Goal: Task Accomplishment & Management: Manage account settings

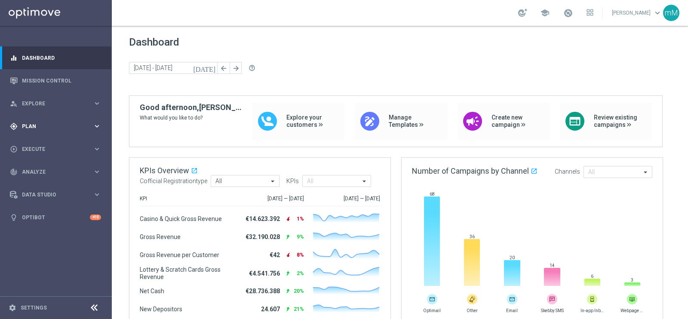
click at [40, 127] on span "Plan" at bounding box center [57, 126] width 71 height 5
click at [39, 143] on link "Target Groups" at bounding box center [55, 144] width 67 height 7
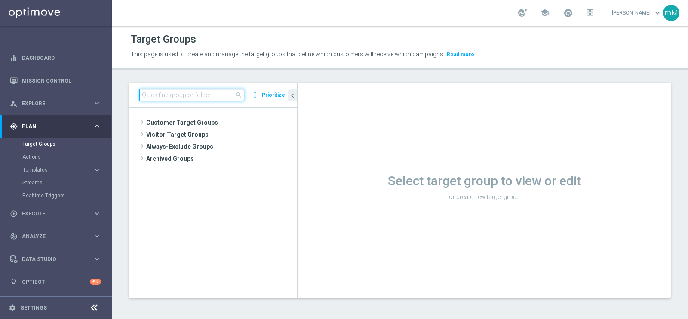
click at [209, 98] on input at bounding box center [191, 95] width 105 height 12
paste input "CASINO MASTER LOW MODA >=40"
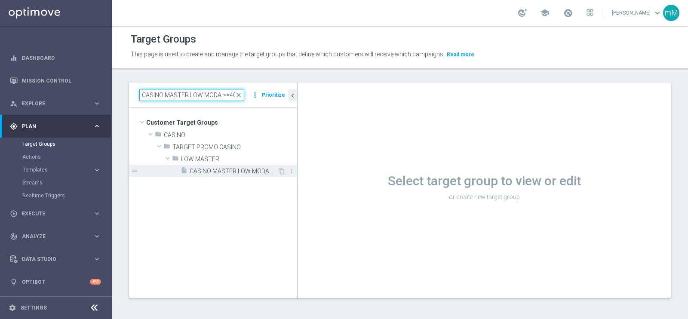
type input "CASINO MASTER LOW MODA >=40"
click at [234, 171] on span "CASINO MASTER LOW MODA >=40" at bounding box center [234, 171] width 88 height 7
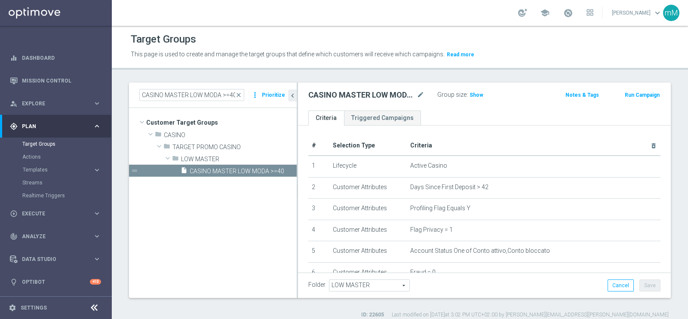
click at [550, 95] on button "Run Campaign" at bounding box center [642, 94] width 37 height 9
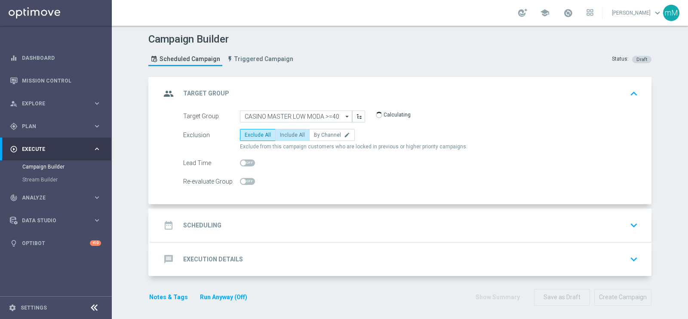
click at [294, 134] on span "Include All" at bounding box center [292, 135] width 25 height 6
click at [285, 134] on input "Include All" at bounding box center [283, 137] width 6 height 6
radio input "true"
click at [285, 217] on div "date_range Scheduling keyboard_arrow_down" at bounding box center [401, 225] width 480 height 16
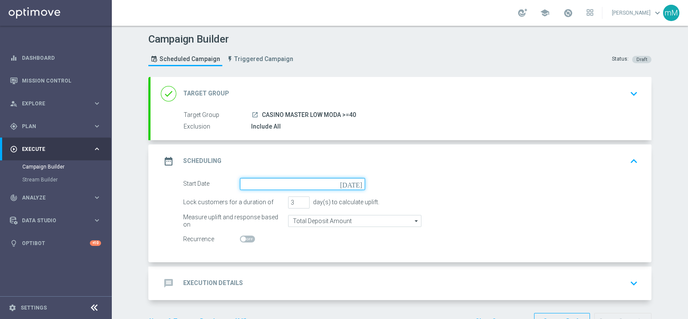
click at [278, 181] on input at bounding box center [302, 184] width 125 height 12
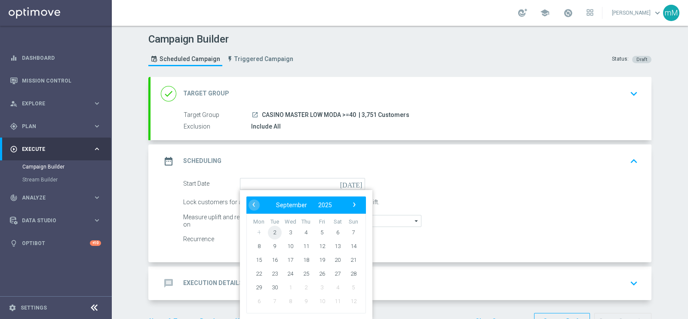
click at [273, 230] on span "2" at bounding box center [275, 232] width 14 height 14
type input "02 Sep 2025"
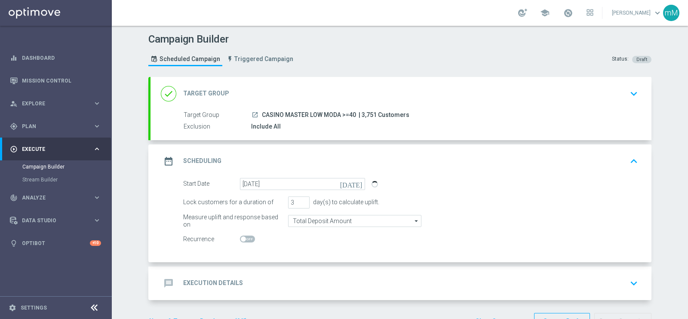
scroll to position [27, 0]
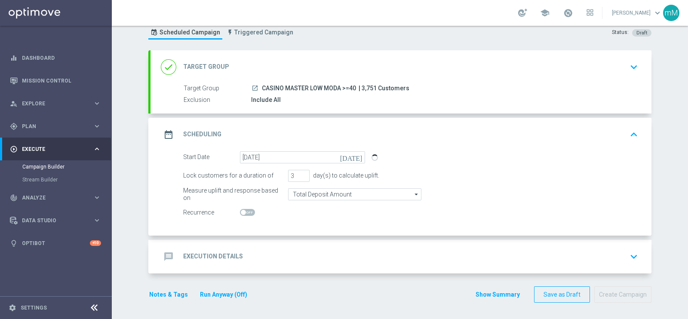
click at [274, 254] on div "message Execution Details keyboard_arrow_down" at bounding box center [401, 256] width 480 height 16
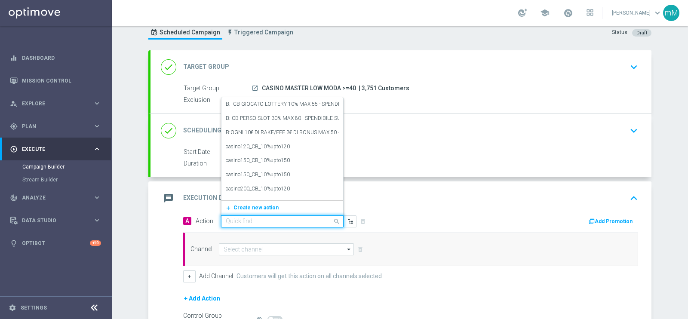
click at [262, 215] on div "Quick find" at bounding box center [282, 221] width 123 height 12
paste input "dep 50€ per 15% fino a 150€"
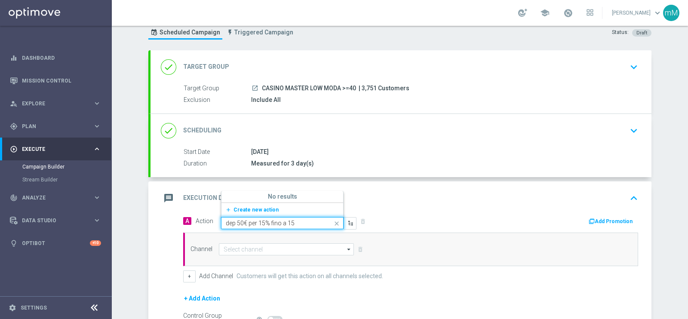
type input "dep 50€ per 15% fino a 1"
click at [284, 192] on label "dep 50€ per 15% fino a 180€" at bounding box center [258, 195] width 64 height 7
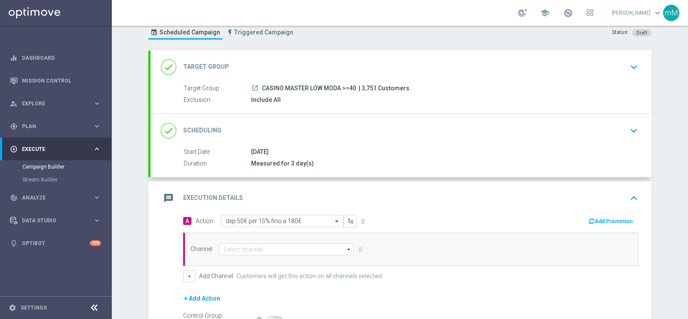
scroll to position [124, 0]
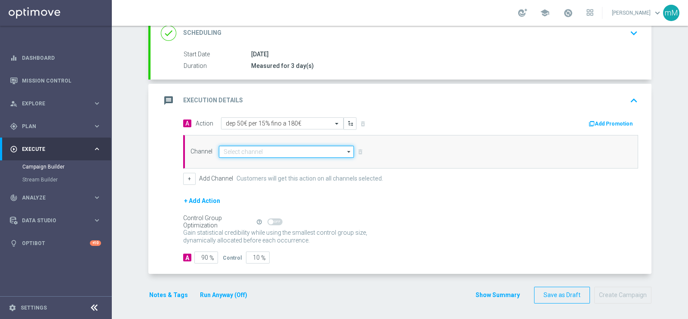
click at [278, 153] on input at bounding box center [286, 152] width 135 height 12
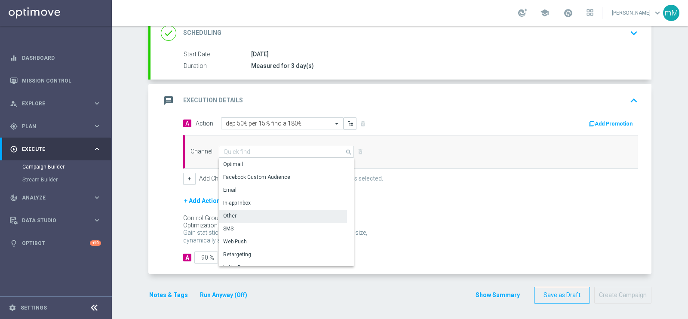
click at [252, 210] on div "Other" at bounding box center [283, 216] width 128 height 12
type input "Other"
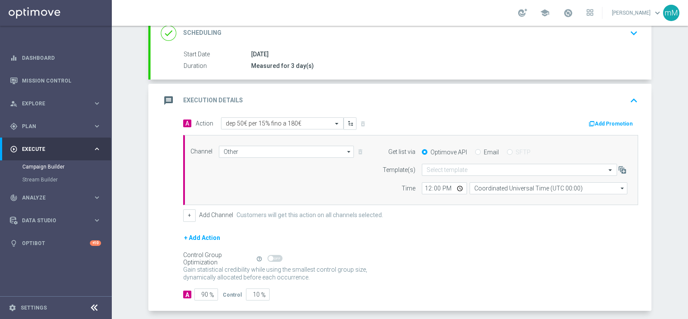
click at [475, 151] on input "Email" at bounding box center [478, 153] width 6 height 6
radio input "true"
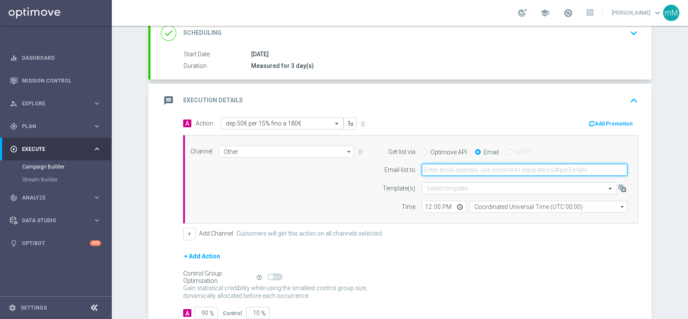
click at [468, 166] on input "email" at bounding box center [525, 170] width 206 height 12
type input "marco.maccarrone@sisal.it"
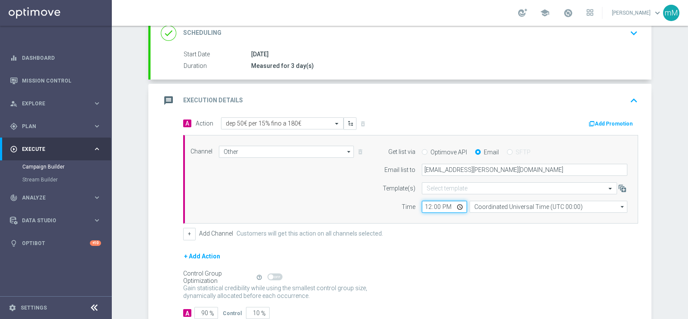
click at [422, 206] on input "12:00" at bounding box center [444, 207] width 45 height 12
type input "18:30"
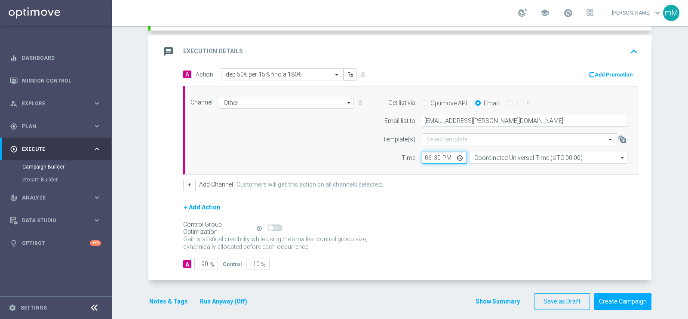
scroll to position [174, 0]
click at [183, 188] on button "+" at bounding box center [189, 184] width 12 height 12
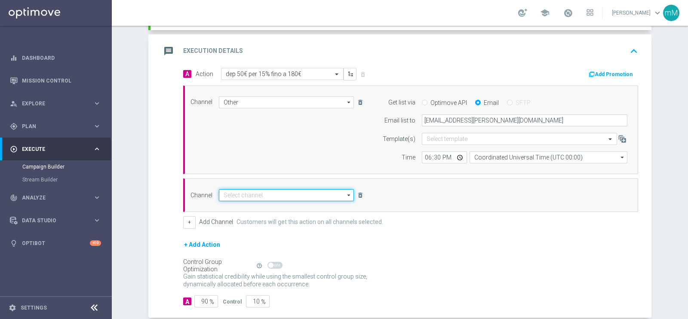
click at [238, 191] on input at bounding box center [286, 195] width 135 height 12
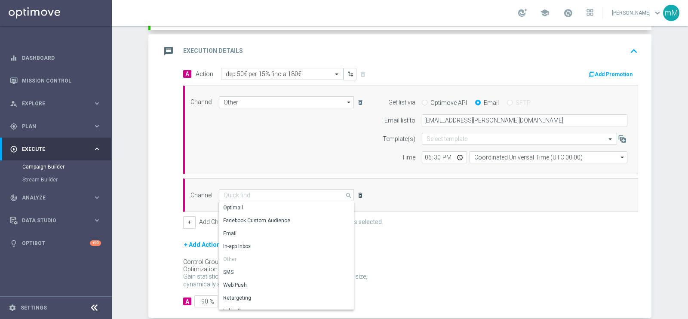
click at [359, 195] on icon "delete_forever" at bounding box center [360, 195] width 7 height 7
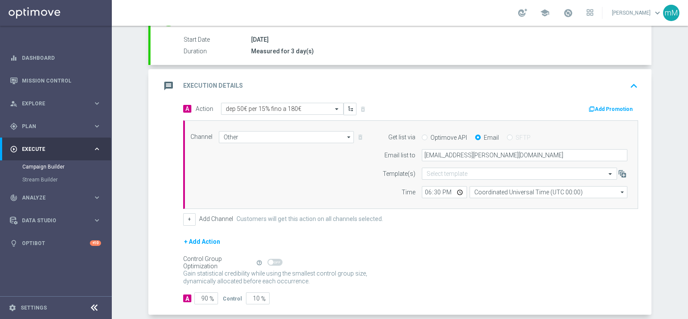
scroll to position [161, 0]
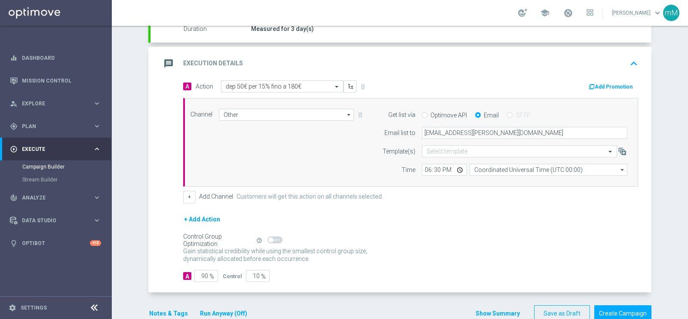
click at [550, 86] on button "Add Promotion" at bounding box center [612, 86] width 48 height 9
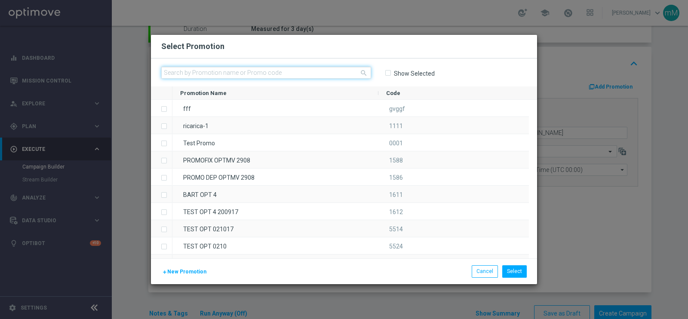
click at [327, 76] on input "text" at bounding box center [266, 73] width 210 height 12
paste input "333915"
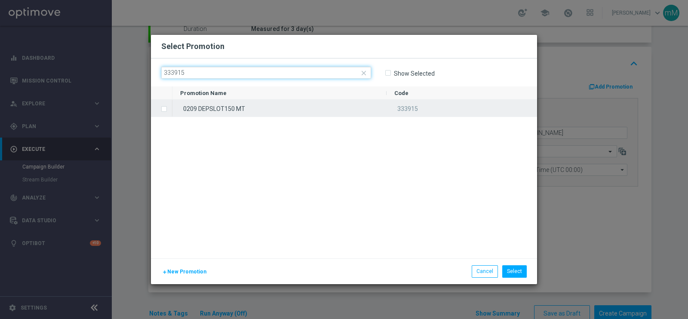
type input "333915"
click at [259, 107] on div "0209 DEPSLOT150 MT" at bounding box center [279, 108] width 214 height 17
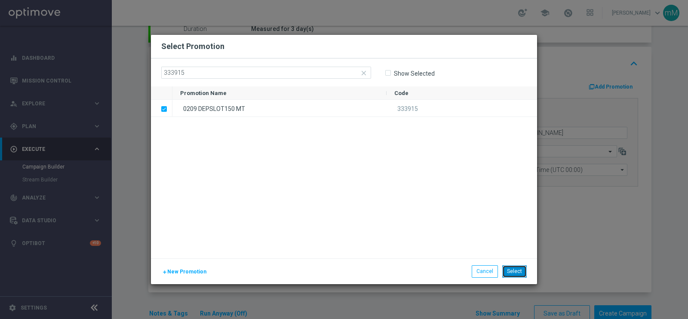
click at [512, 255] on button "Select" at bounding box center [514, 271] width 25 height 12
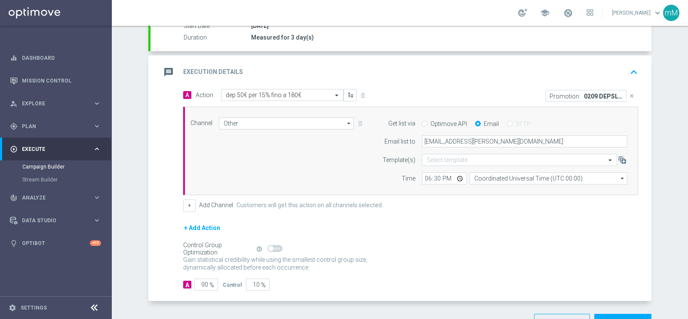
scroll to position [180, 0]
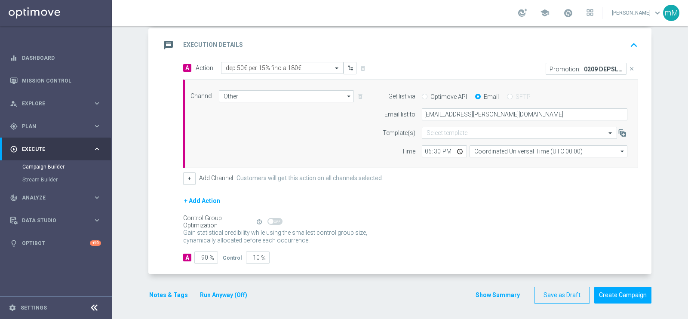
click at [236, 255] on button "Run Anyway (Off)" at bounding box center [223, 295] width 49 height 11
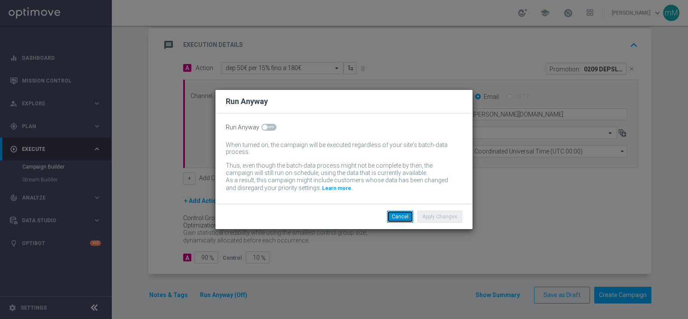
click at [405, 218] on button "Cancel" at bounding box center [400, 217] width 26 height 12
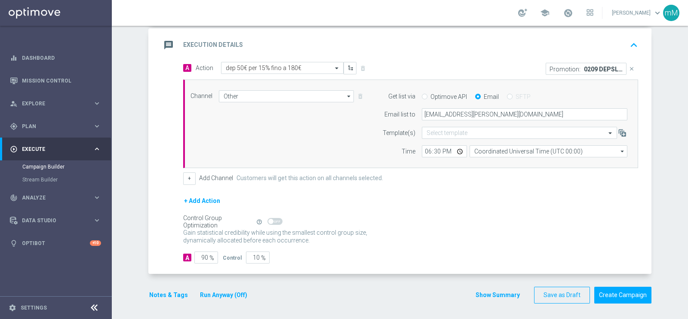
click at [232, 255] on button "Run Anyway (Off)" at bounding box center [223, 295] width 49 height 11
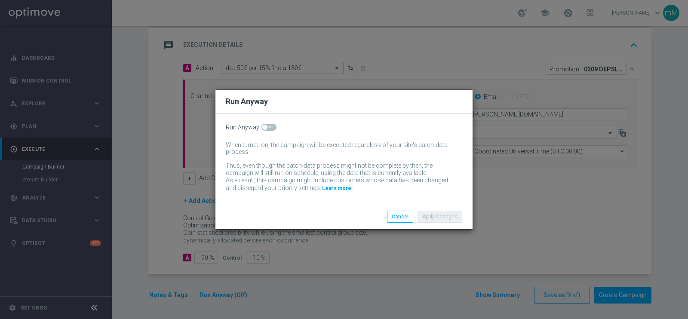
click at [270, 129] on span at bounding box center [268, 127] width 15 height 7
click at [270, 129] on input "checkbox" at bounding box center [268, 127] width 15 height 7
checkbox input "true"
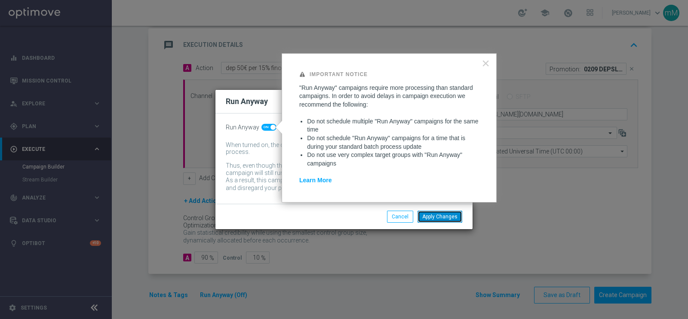
click at [430, 219] on button "Apply Changes" at bounding box center [439, 217] width 45 height 12
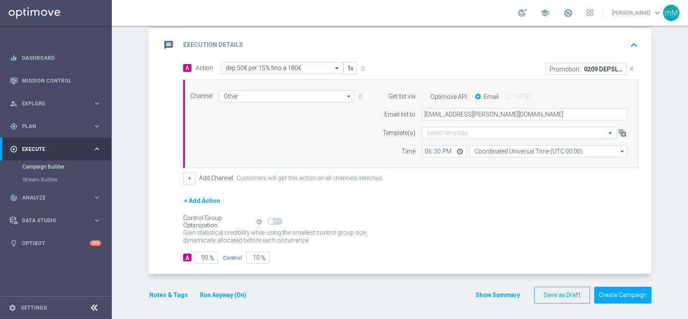
click at [167, 255] on button "Notes & Tags" at bounding box center [168, 295] width 40 height 11
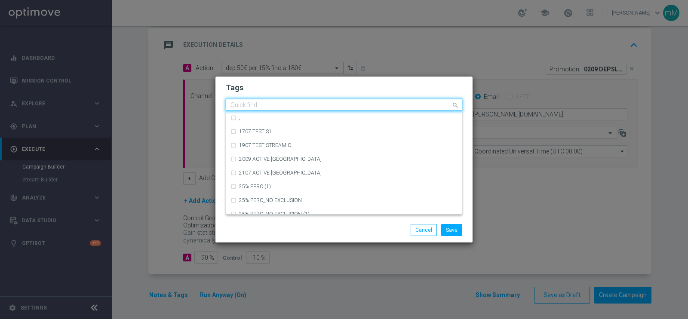
click at [340, 108] on input "text" at bounding box center [340, 105] width 221 height 7
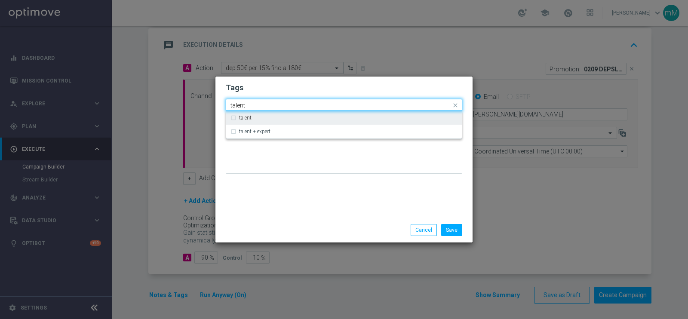
click at [327, 117] on div "talent" at bounding box center [348, 117] width 218 height 5
click at [316, 104] on input "talent" at bounding box center [340, 105] width 221 height 7
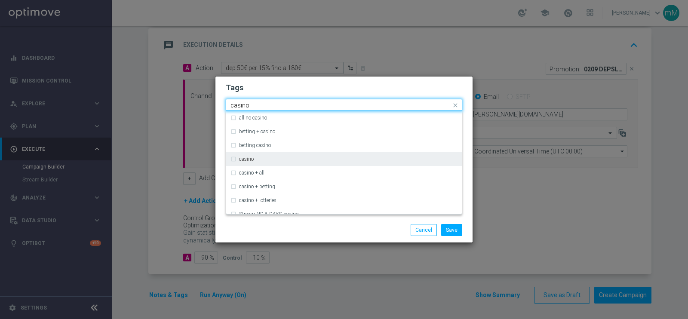
click at [250, 160] on label "casino" at bounding box center [246, 158] width 15 height 5
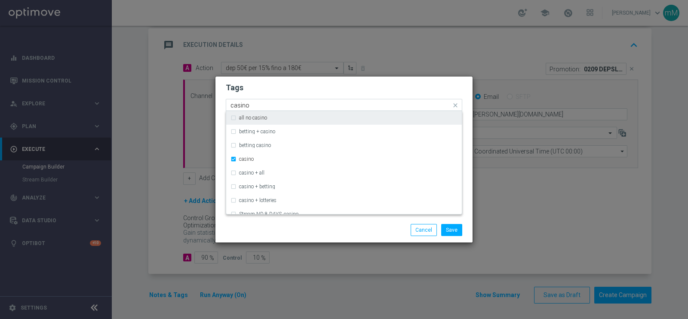
click at [286, 105] on input "casino" at bounding box center [340, 105] width 221 height 7
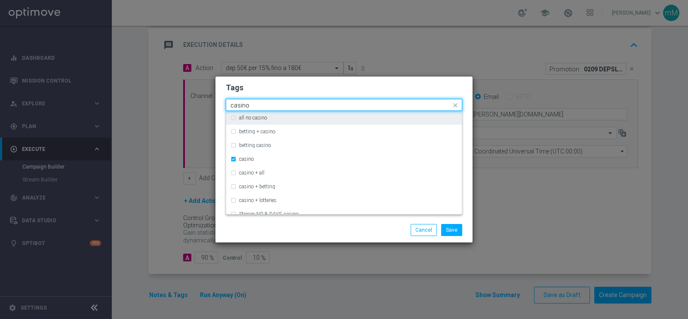
click at [286, 105] on input "casino" at bounding box center [340, 105] width 221 height 7
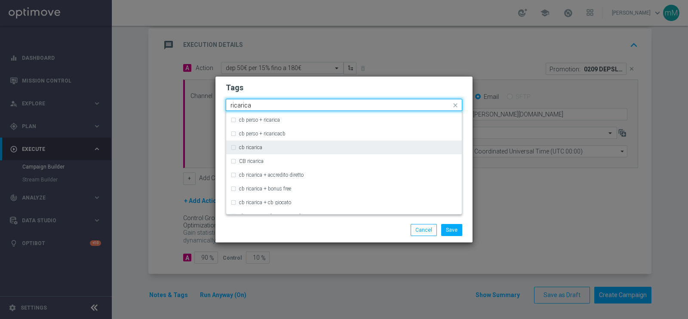
scroll to position [101, 0]
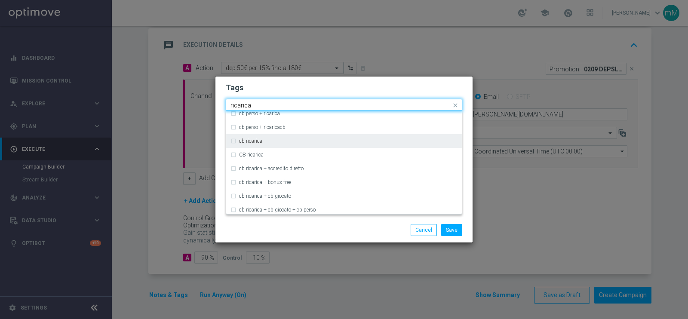
click at [255, 138] on label "cb ricarica" at bounding box center [250, 140] width 23 height 5
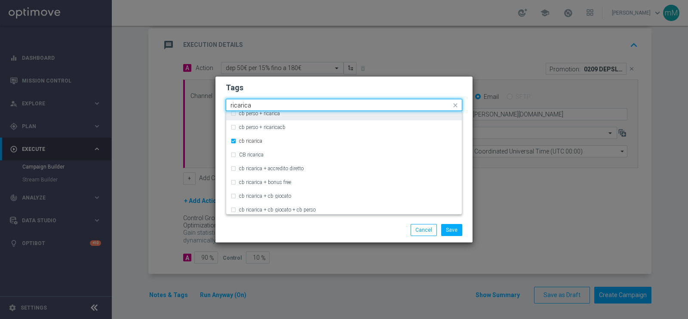
click at [279, 102] on input "ricarica" at bounding box center [340, 105] width 221 height 7
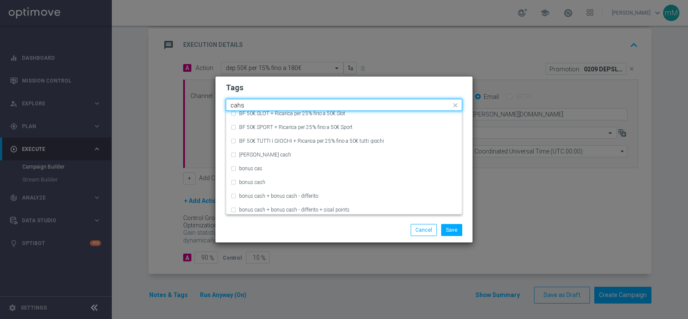
scroll to position [0, 0]
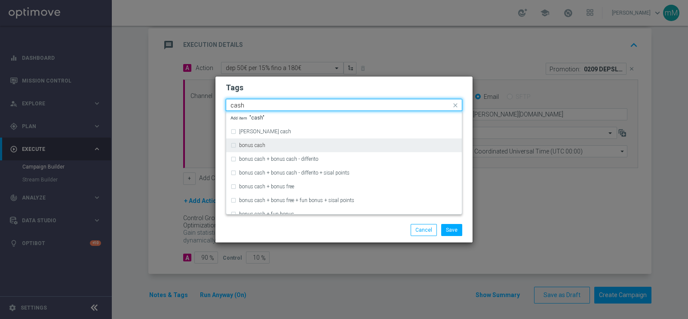
click at [255, 150] on div "bonus cash" at bounding box center [343, 145] width 227 height 14
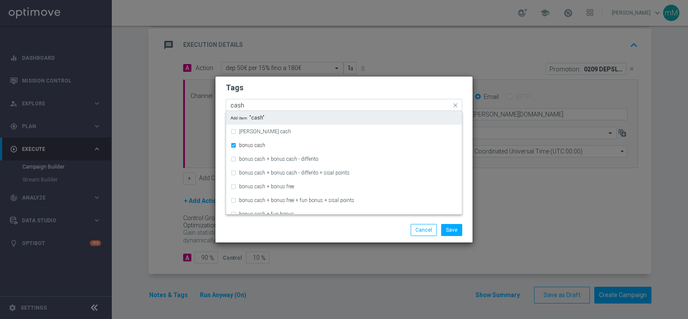
click at [265, 108] on input "cash" at bounding box center [340, 105] width 221 height 7
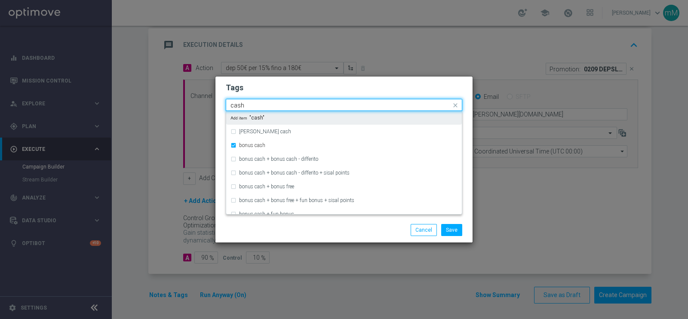
click at [265, 108] on input "cash" at bounding box center [340, 105] width 221 height 7
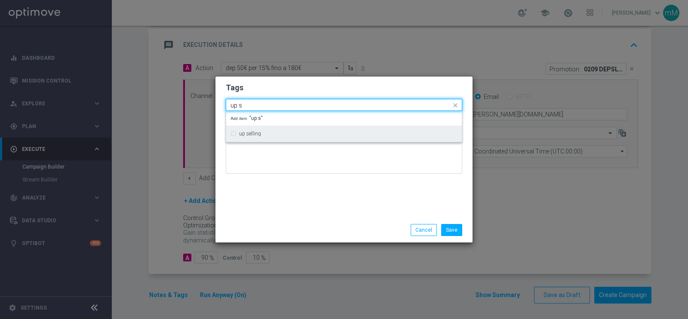
click at [257, 133] on label "up selling" at bounding box center [250, 133] width 22 height 5
type input "up s"
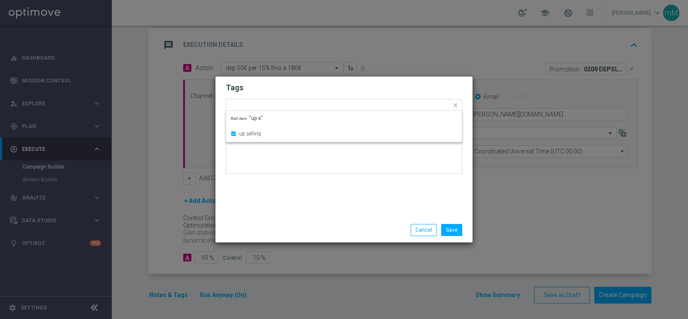
click at [274, 175] on div at bounding box center [344, 155] width 236 height 50
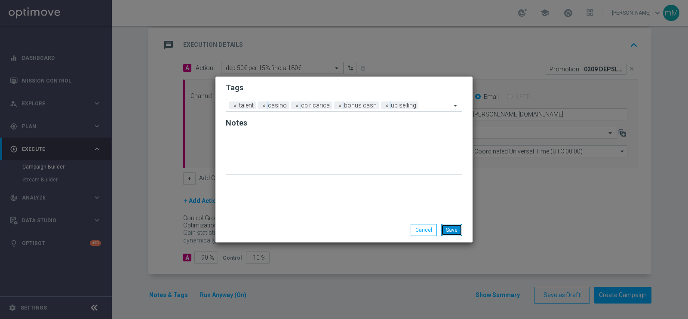
click at [452, 231] on button "Save" at bounding box center [451, 230] width 21 height 12
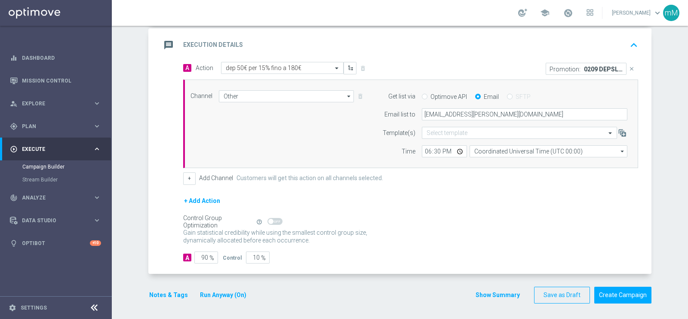
click at [479, 255] on button "Show Summary" at bounding box center [497, 295] width 45 height 10
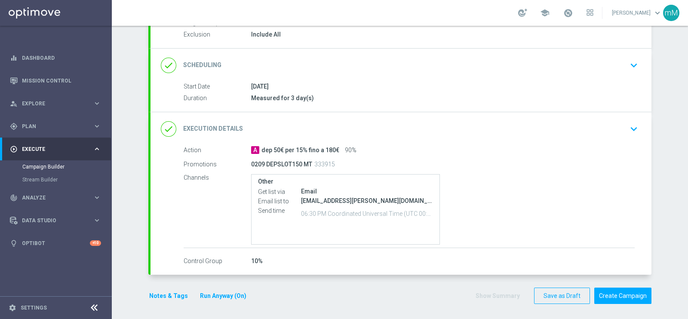
scroll to position [93, 0]
click at [550, 255] on button "Create Campaign" at bounding box center [622, 295] width 57 height 17
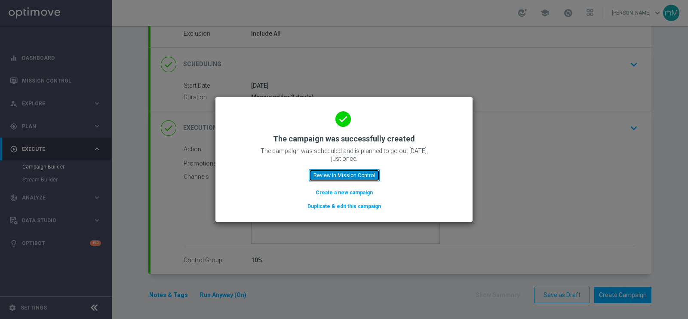
click at [348, 176] on button "Review in Mission Control" at bounding box center [344, 175] width 71 height 12
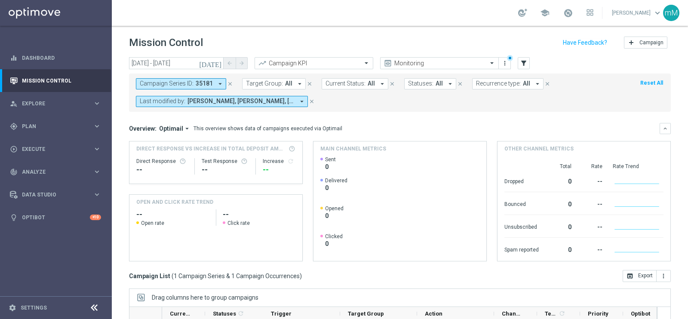
scroll to position [128, 0]
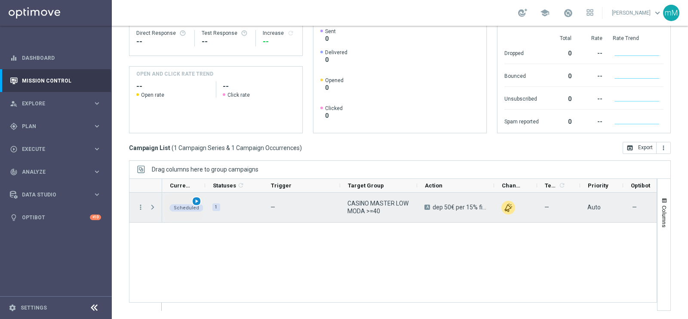
click at [196, 202] on span "play_arrow" at bounding box center [196, 201] width 6 height 6
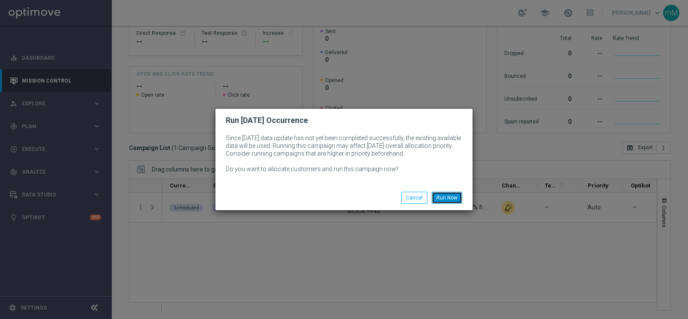
click at [441, 193] on button "Run Now" at bounding box center [447, 198] width 31 height 12
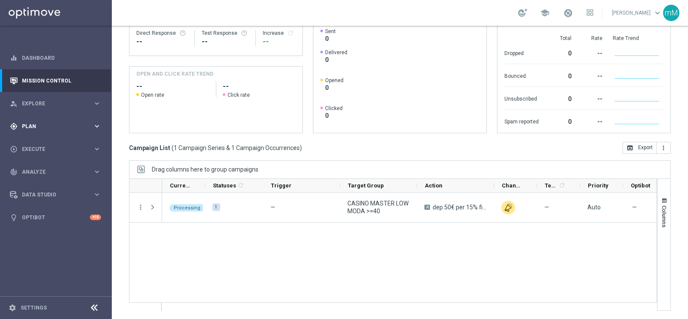
click at [39, 128] on span "Plan" at bounding box center [57, 126] width 71 height 5
click at [39, 142] on link "Target Groups" at bounding box center [55, 144] width 67 height 7
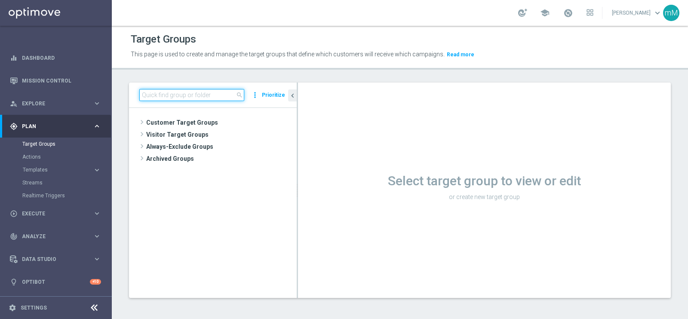
click at [184, 95] on input at bounding box center [191, 95] width 105 height 12
paste input ""CASINO GOLD LOW no saldo marg neg ""
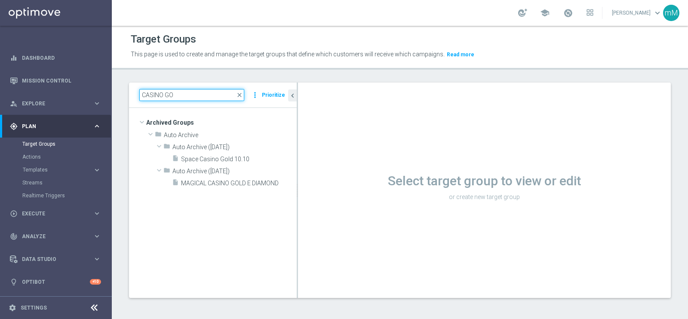
type input "CASINO GO"
click at [191, 96] on input "CASINO GO" at bounding box center [191, 95] width 105 height 12
paste input
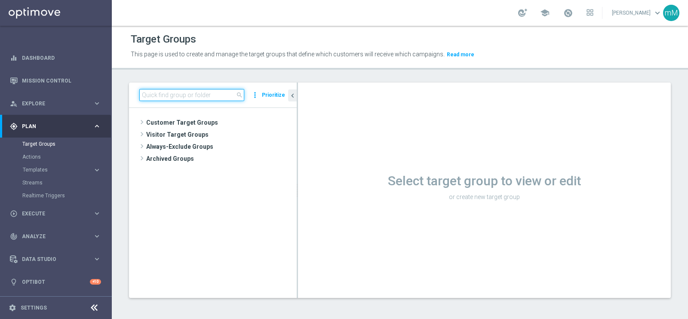
click at [191, 96] on input at bounding box center [191, 95] width 105 height 12
paste input
click at [209, 94] on input at bounding box center [191, 95] width 105 height 12
paste input "CASINO GOLD LOW no saldo marg neg"
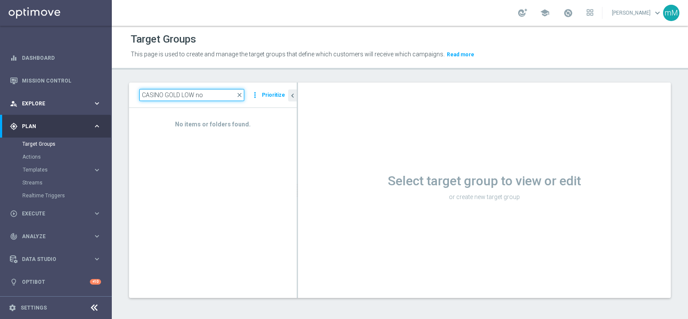
drag, startPoint x: 211, startPoint y: 91, endPoint x: 109, endPoint y: 102, distance: 102.5
click at [109, 102] on main "equalizer Dashboard Mission Control" at bounding box center [344, 159] width 688 height 319
paste input "saldo marg neg"
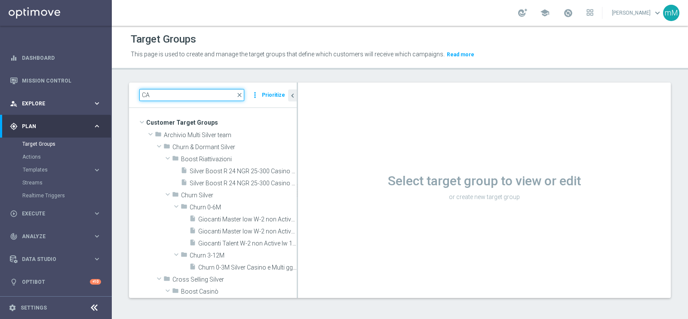
type input "C"
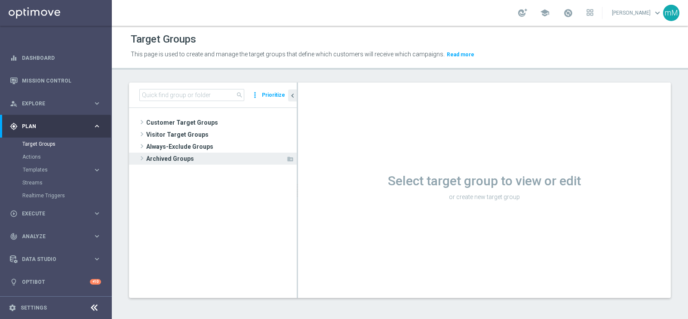
click at [180, 158] on span "Archived Groups" at bounding box center [216, 159] width 140 height 12
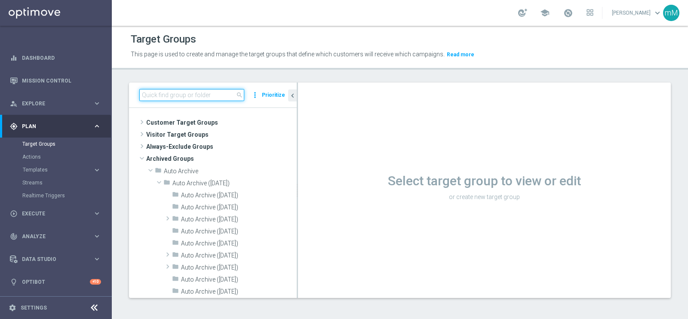
click at [184, 95] on input at bounding box center [191, 95] width 105 height 12
paste input "CASINO GOLD LOW no saldo marg neg"
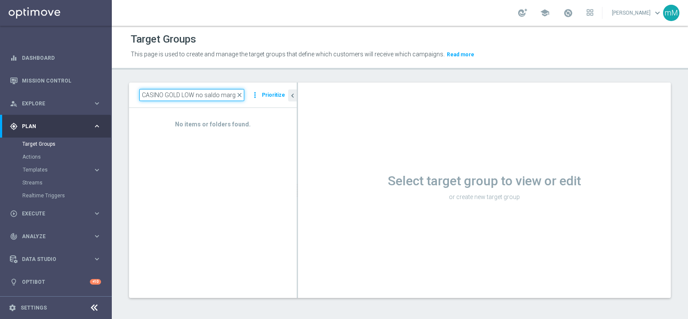
click at [178, 95] on input "CASINO GOLD LOW no saldo marg neg" at bounding box center [191, 95] width 105 height 12
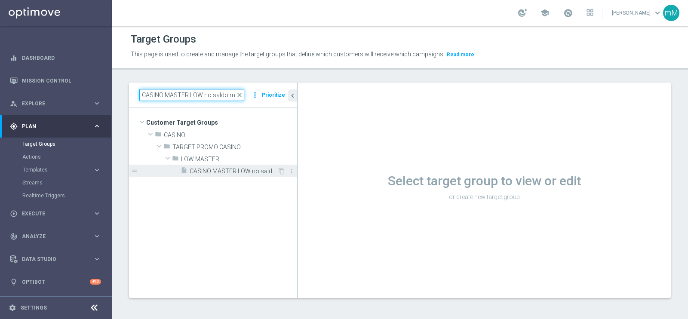
type input "CASINO MASTER LOW no saldo marg neg"
click at [209, 169] on span "CASINO MASTER LOW no saldo marg neg" at bounding box center [234, 171] width 88 height 7
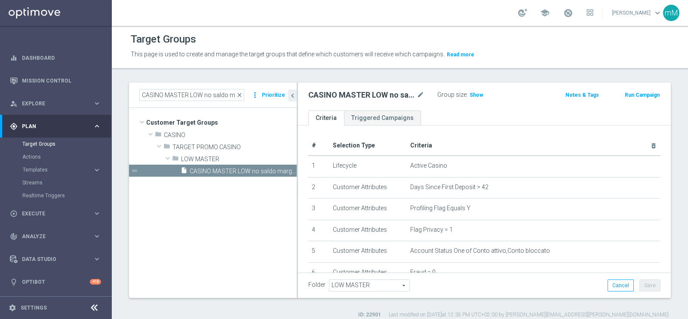
click at [364, 94] on h2 "CASINO MASTER LOW no saldo marg neg" at bounding box center [361, 95] width 107 height 10
copy div "CASINO MASTER LOW no saldo marg neg"
click at [550, 95] on button "Run Campaign" at bounding box center [642, 94] width 37 height 9
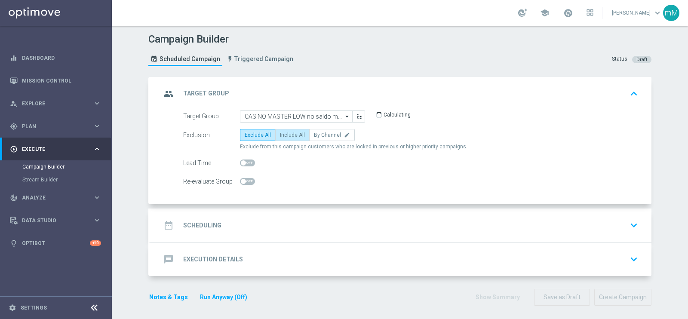
click at [284, 135] on span "Include All" at bounding box center [292, 135] width 25 height 6
click at [284, 135] on input "Include All" at bounding box center [283, 137] width 6 height 6
radio input "true"
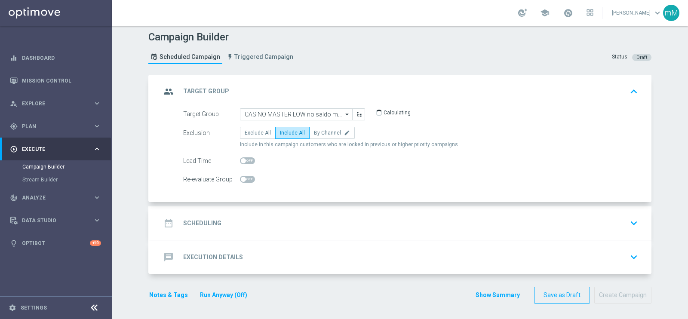
click at [276, 215] on div "date_range Scheduling keyboard_arrow_down" at bounding box center [401, 223] width 480 height 16
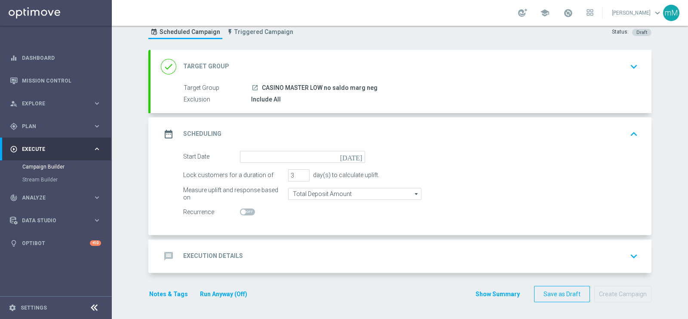
scroll to position [27, 0]
click at [292, 156] on input at bounding box center [302, 157] width 125 height 12
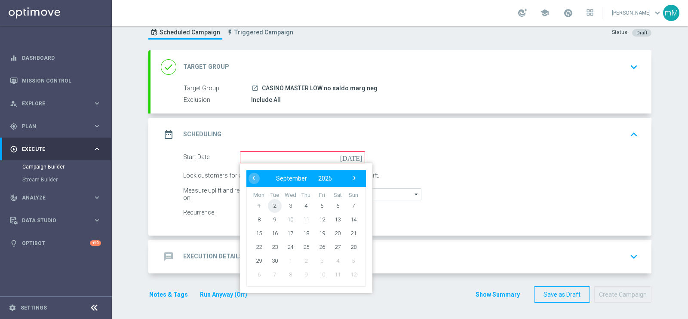
click at [270, 205] on span "2" at bounding box center [275, 206] width 14 height 14
type input "02 Sep 2025"
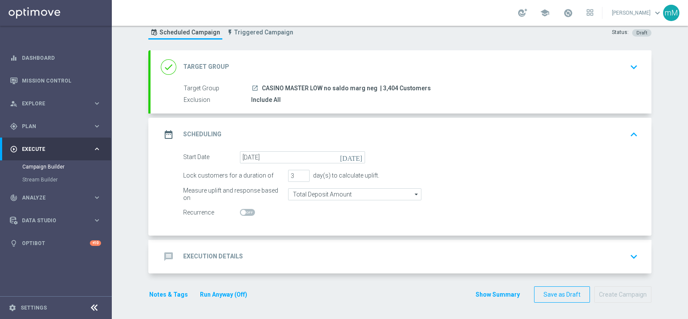
click at [354, 155] on icon "[DATE]" at bounding box center [352, 155] width 25 height 9
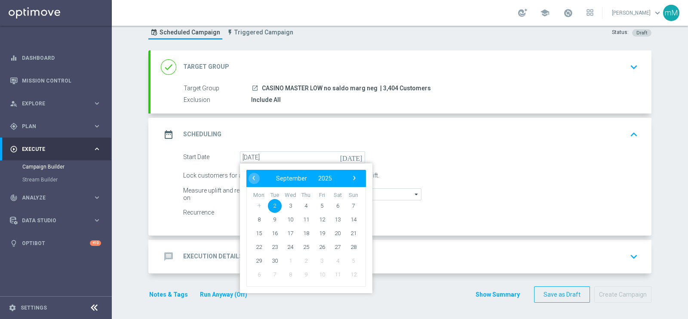
click at [393, 209] on div "Recurrence" at bounding box center [411, 213] width 468 height 12
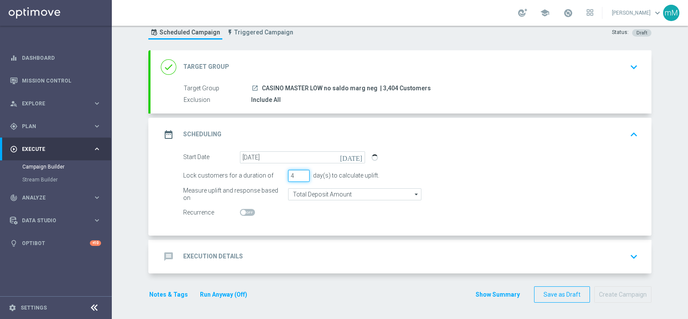
click at [297, 172] on input "4" at bounding box center [298, 176] width 21 height 12
click at [297, 172] on input "5" at bounding box center [298, 176] width 21 height 12
type input "6"
click at [297, 172] on input "6" at bounding box center [298, 176] width 21 height 12
click at [279, 245] on div "message Execution Details keyboard_arrow_down" at bounding box center [400, 257] width 501 height 34
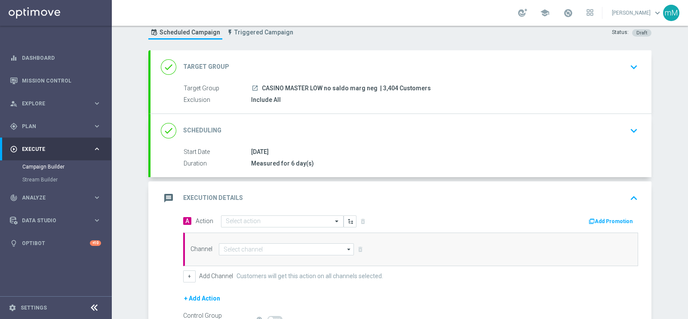
click at [364, 121] on div "done Scheduling keyboard_arrow_down" at bounding box center [400, 131] width 501 height 34
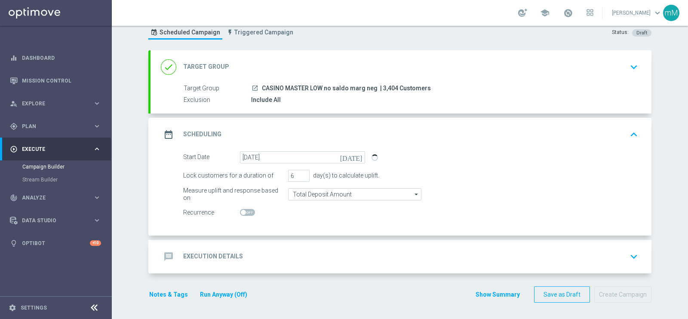
click at [244, 212] on span at bounding box center [247, 212] width 15 height 7
click at [244, 212] on input "checkbox" at bounding box center [247, 212] width 15 height 7
checkbox input "true"
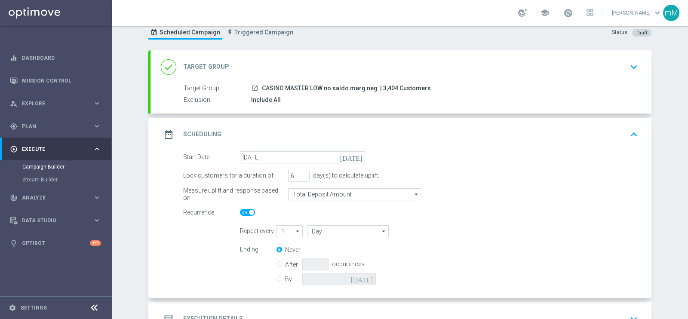
click at [294, 229] on icon "arrow_drop_down" at bounding box center [298, 231] width 9 height 11
click at [286, 255] on div "2" at bounding box center [285, 257] width 19 height 13
type input "2"
type input "Days"
click at [327, 233] on input "Days" at bounding box center [348, 231] width 82 height 12
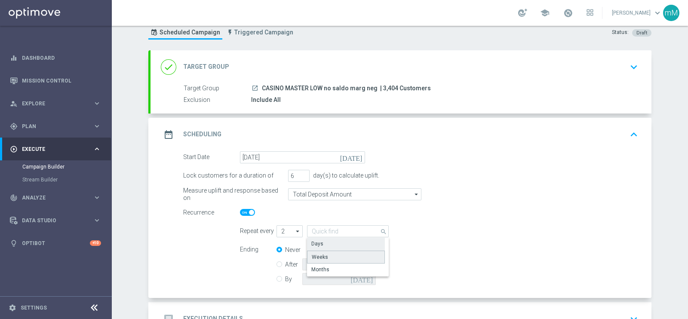
click at [326, 253] on div "Weeks" at bounding box center [346, 257] width 78 height 13
type input "Weeks"
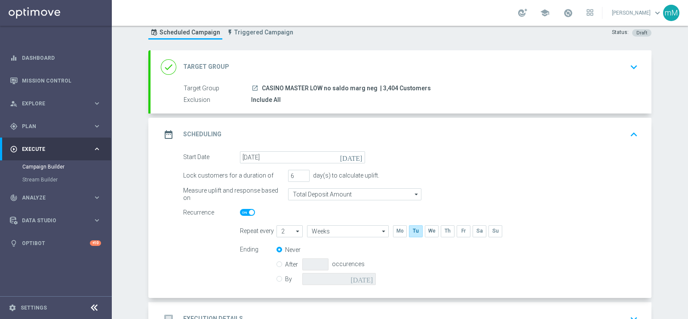
scroll to position [89, 0]
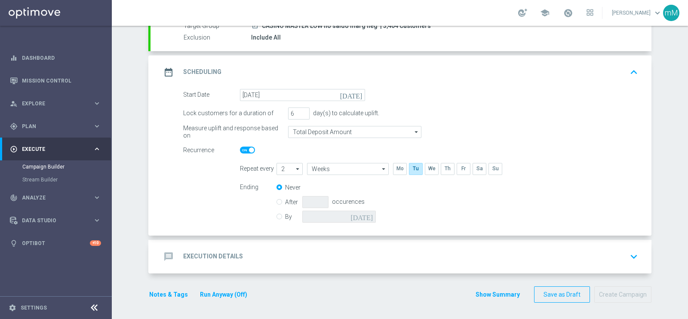
click at [285, 217] on label "By" at bounding box center [293, 217] width 17 height 8
click at [276, 217] on input "By" at bounding box center [279, 215] width 6 height 6
radio input "true"
radio input "false"
click at [364, 215] on icon "[DATE]" at bounding box center [362, 215] width 25 height 9
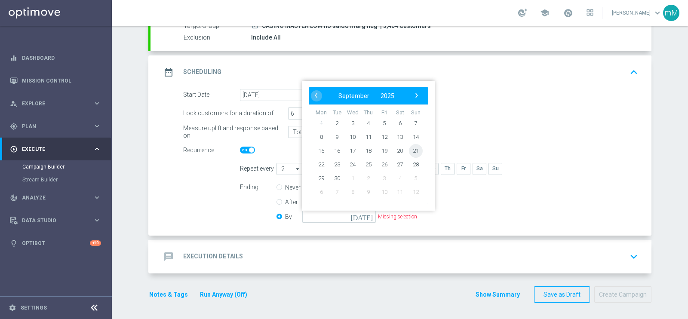
click at [410, 151] on span "21" at bounding box center [416, 151] width 14 height 14
type input "21 Sep 2025"
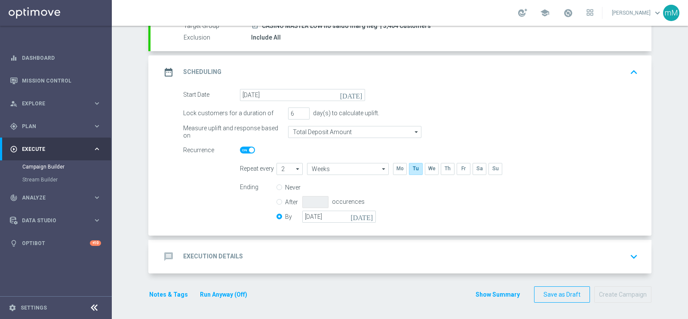
click at [291, 245] on div "message Execution Details keyboard_arrow_down" at bounding box center [400, 257] width 501 height 34
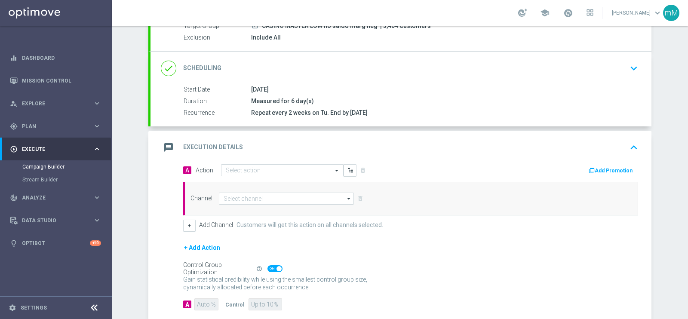
scroll to position [136, 0]
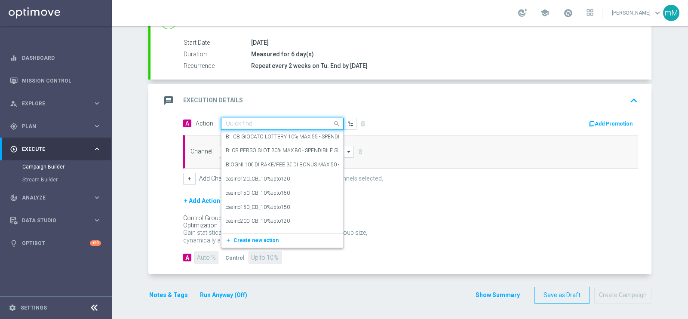
click at [252, 124] on input "text" at bounding box center [274, 123] width 96 height 7
paste input "DEP fasce up to 100"
type input "DEP fasce up to 100"
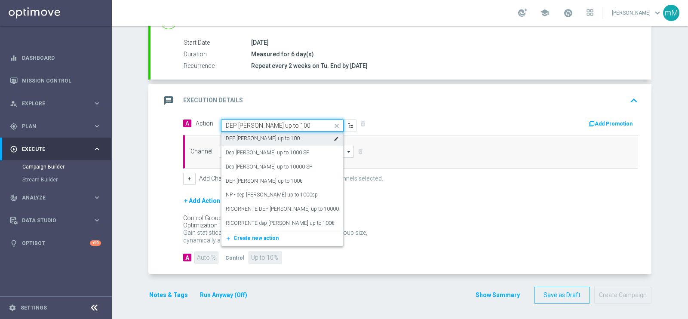
click at [255, 139] on label "DEP fasce up to 100" at bounding box center [263, 138] width 74 height 7
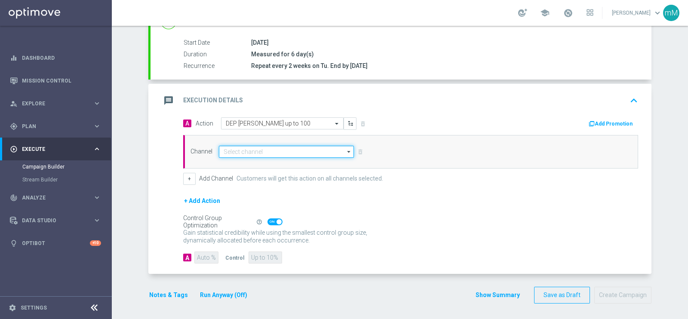
click at [312, 149] on input at bounding box center [286, 152] width 135 height 12
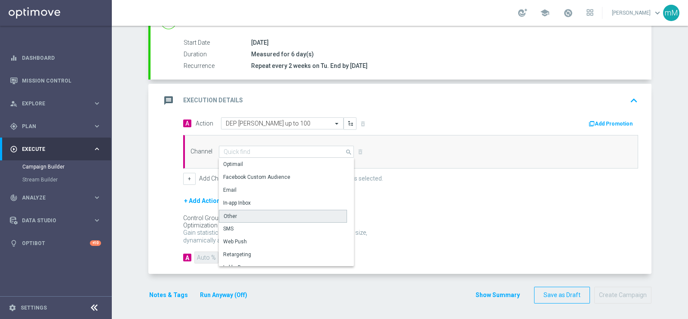
click at [257, 212] on div "Other" at bounding box center [283, 216] width 128 height 13
type input "Other"
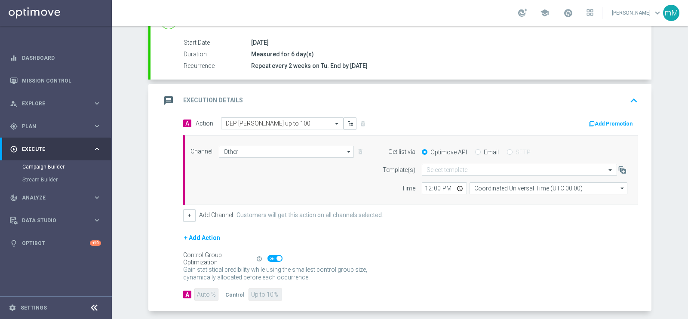
click at [484, 150] on label "Email" at bounding box center [491, 152] width 15 height 8
click at [478, 150] on input "Email" at bounding box center [478, 153] width 6 height 6
radio input "true"
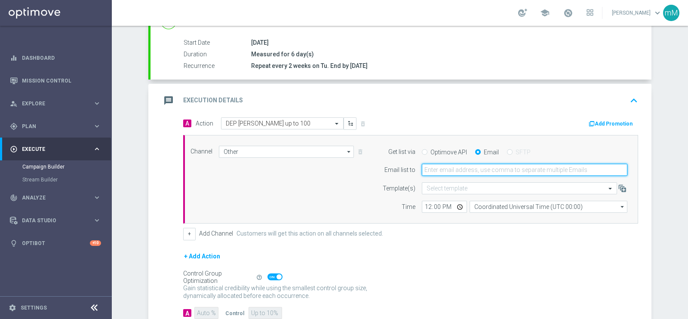
click at [460, 169] on input "email" at bounding box center [525, 170] width 206 height 12
type input "marco.maccarrone@sisal.it"
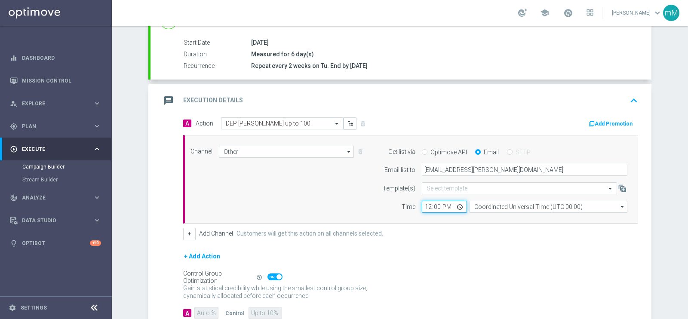
click at [423, 205] on input "12:00" at bounding box center [444, 207] width 45 height 12
type input "18:30"
click at [187, 229] on button "+" at bounding box center [189, 234] width 12 height 12
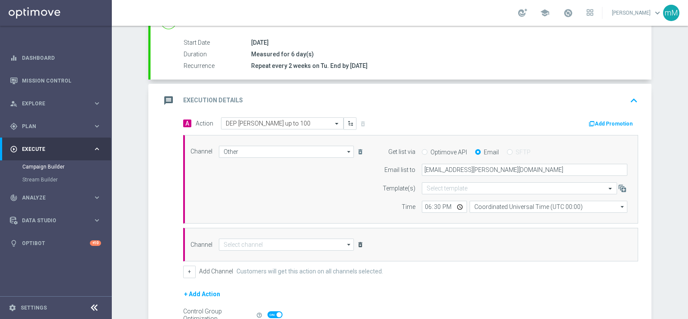
click at [357, 242] on icon "delete_forever" at bounding box center [360, 244] width 7 height 7
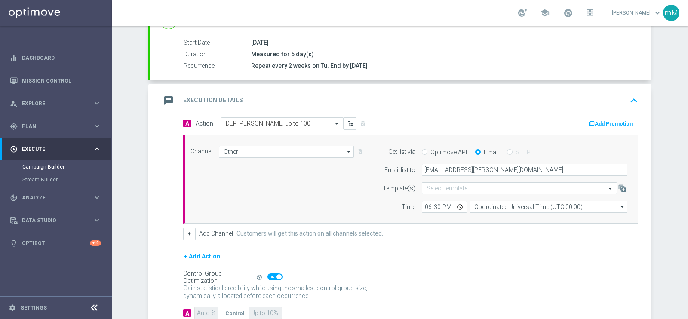
scroll to position [191, 0]
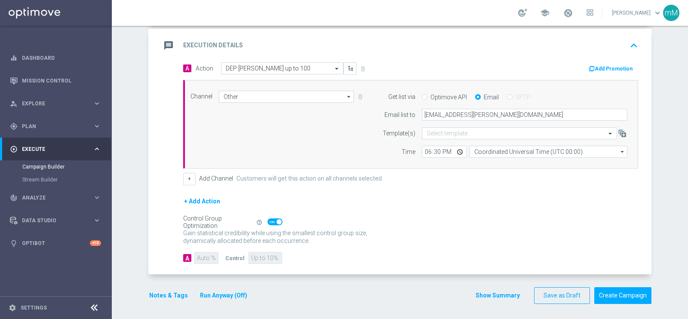
click at [220, 255] on button "Run Anyway (Off)" at bounding box center [223, 295] width 49 height 11
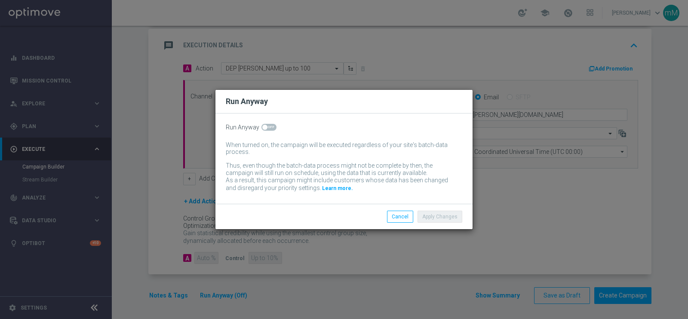
click at [268, 131] on switch at bounding box center [268, 127] width 15 height 7
click at [268, 130] on span at bounding box center [268, 127] width 15 height 7
click at [268, 130] on input "checkbox" at bounding box center [268, 127] width 15 height 7
checkbox input "true"
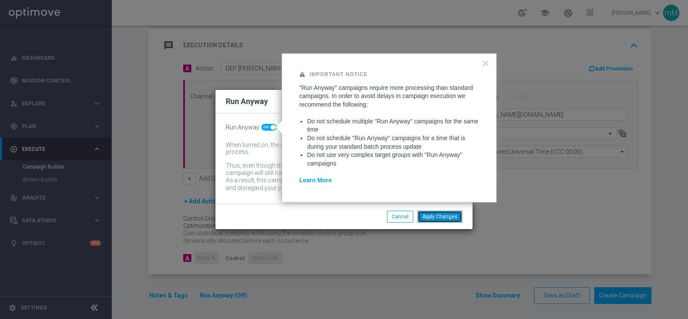
click at [442, 217] on button "Apply Changes" at bounding box center [439, 217] width 45 height 12
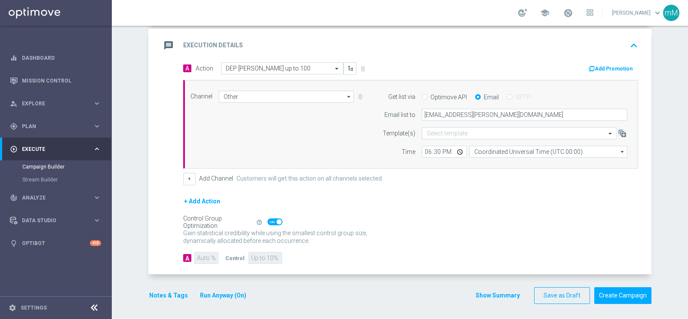
click at [169, 255] on button "Notes & Tags" at bounding box center [168, 295] width 40 height 11
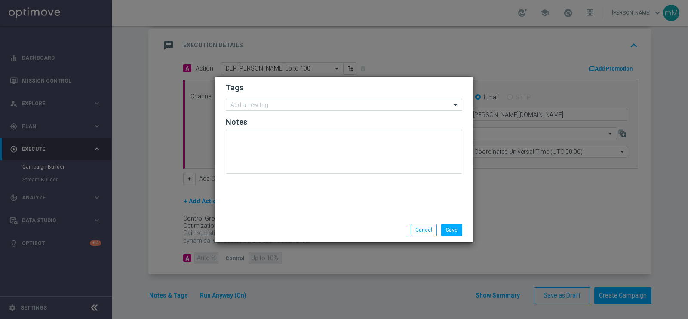
click at [296, 101] on div "Add a new tag" at bounding box center [338, 105] width 225 height 11
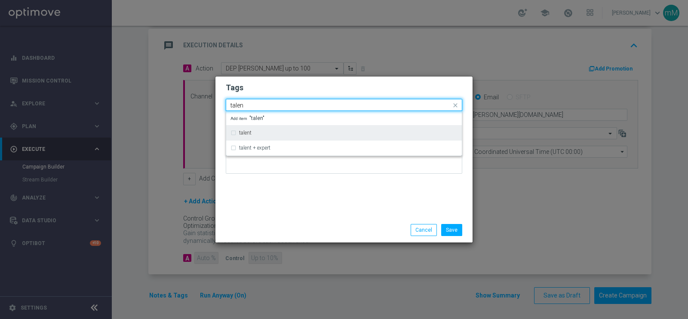
click at [270, 135] on div "talent" at bounding box center [348, 132] width 218 height 5
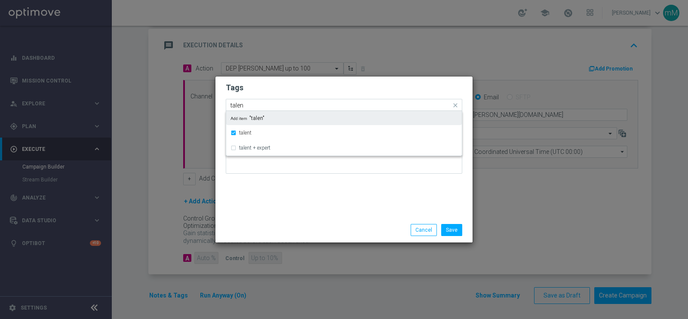
click at [278, 105] on input "talen" at bounding box center [340, 105] width 221 height 7
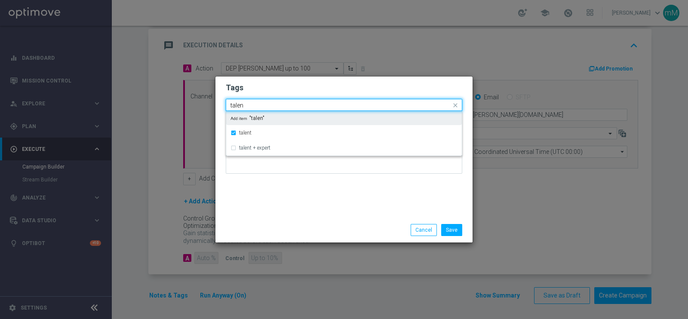
click at [278, 105] on input "talen" at bounding box center [340, 105] width 221 height 7
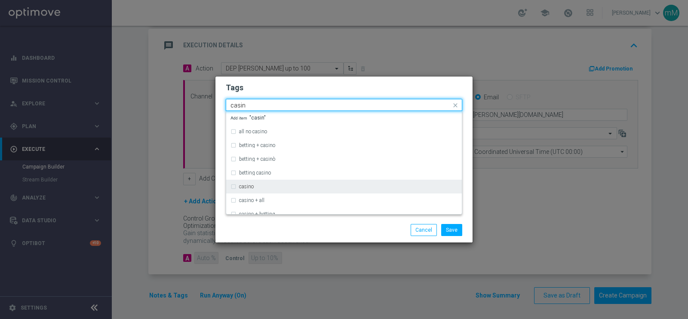
click at [256, 184] on div "casino" at bounding box center [348, 186] width 218 height 5
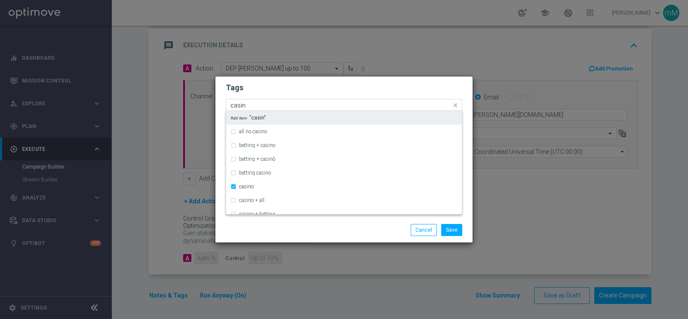
click at [276, 107] on input "casin" at bounding box center [340, 105] width 221 height 7
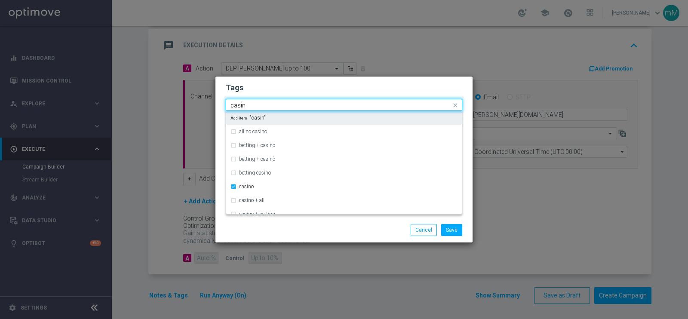
click at [276, 107] on input "casin" at bounding box center [340, 105] width 221 height 7
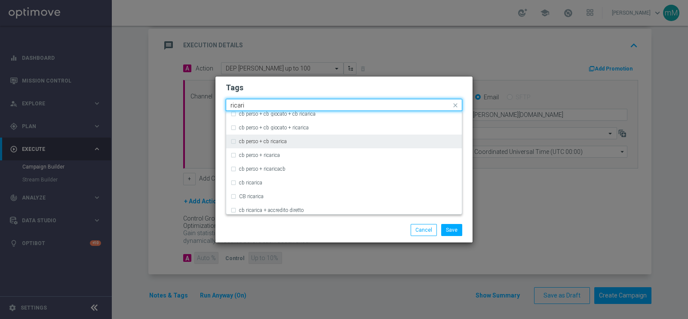
scroll to position [74, 0]
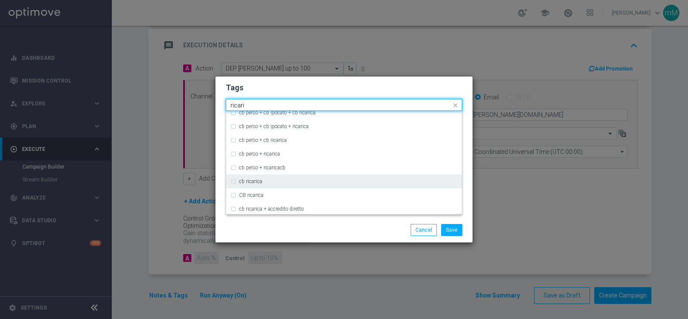
click at [260, 181] on label "cb ricarica" at bounding box center [250, 181] width 23 height 5
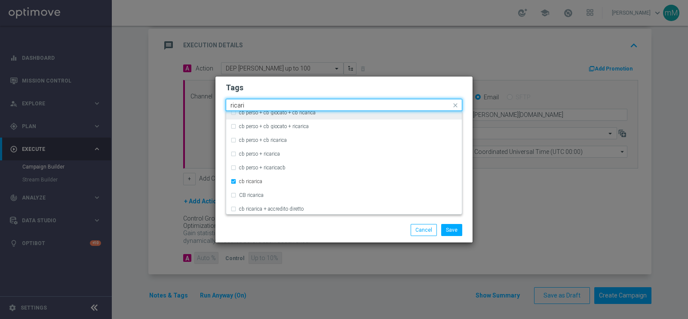
click at [295, 103] on input "ricari" at bounding box center [340, 105] width 221 height 7
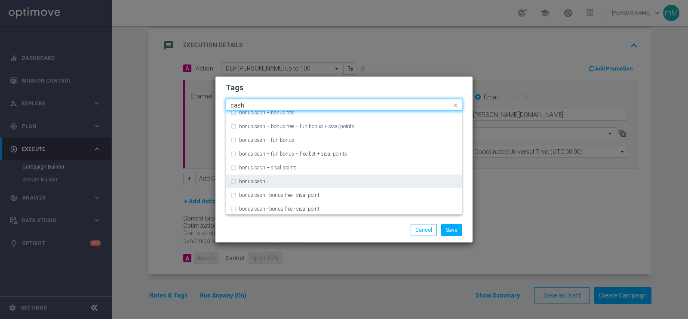
click at [264, 182] on label "bonus cash -" at bounding box center [253, 181] width 29 height 5
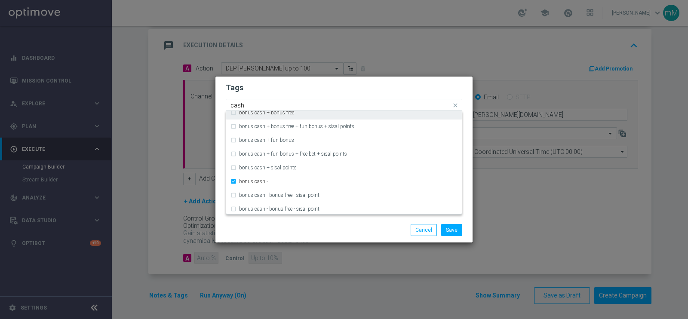
click at [291, 101] on div "Quick find × talent × casino × cb ricarica × bonus cash - cash" at bounding box center [338, 105] width 225 height 11
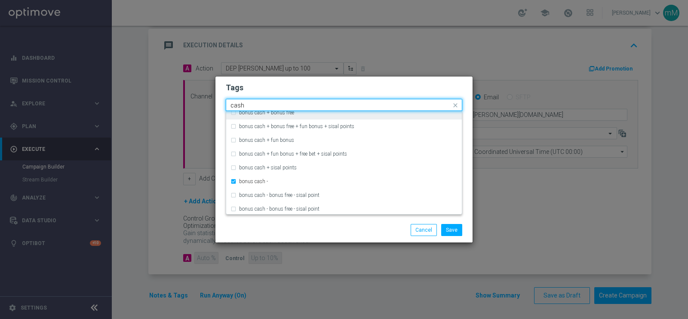
click at [291, 101] on div "Quick find × talent × casino × cb ricarica × bonus cash - cash" at bounding box center [338, 105] width 225 height 11
click at [289, 102] on input "cash" at bounding box center [340, 105] width 221 height 7
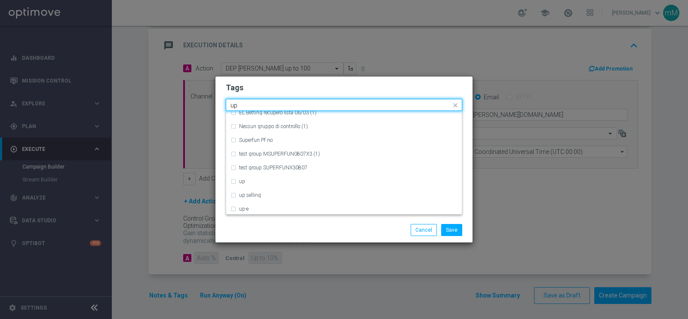
scroll to position [0, 0]
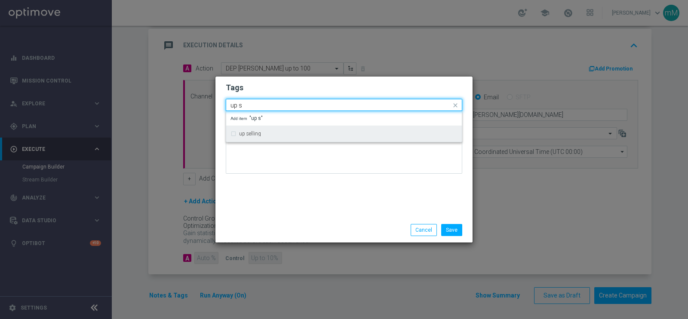
click at [277, 133] on div "up selling" at bounding box center [348, 133] width 218 height 5
type input "up s"
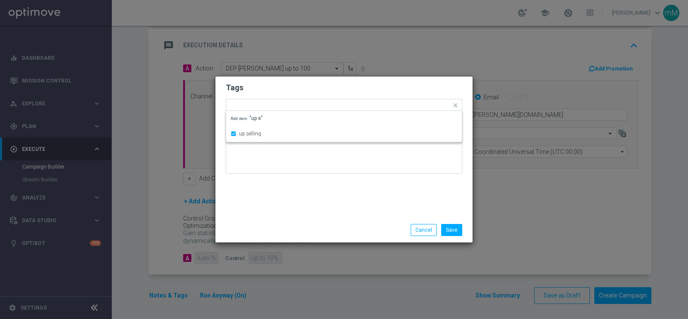
click at [292, 199] on div "Tags Quick find × talent × casino × cb ricarica × bonus cash - × up selling up …" at bounding box center [343, 147] width 257 height 141
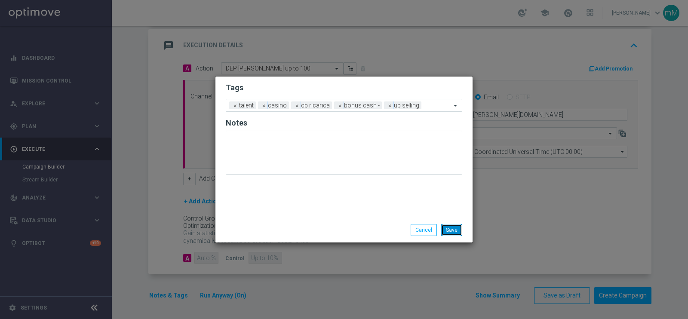
click at [449, 229] on button "Save" at bounding box center [451, 230] width 21 height 12
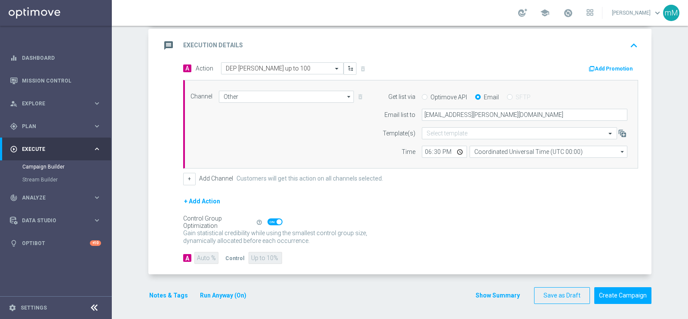
click at [550, 64] on button "Add Promotion" at bounding box center [612, 68] width 48 height 9
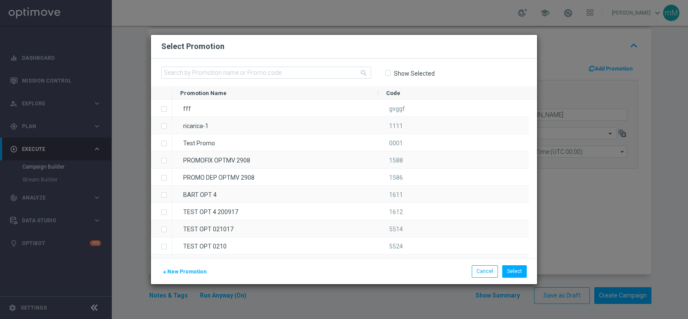
click at [310, 81] on div "search Show Selected" at bounding box center [344, 72] width 386 height 28
click at [306, 72] on input "text" at bounding box center [266, 73] width 210 height 12
paste input "333509"
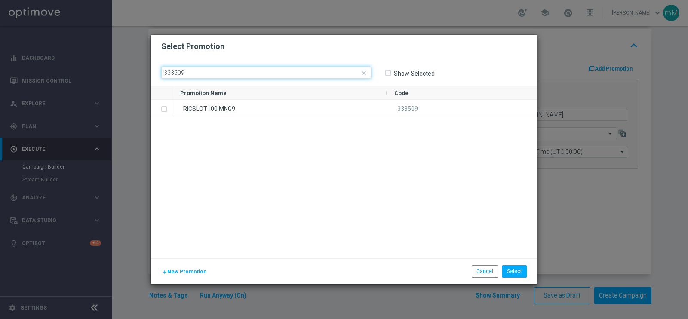
type input "333509"
click at [276, 117] on div "RICSLOT100 MNG9" at bounding box center [279, 108] width 214 height 17
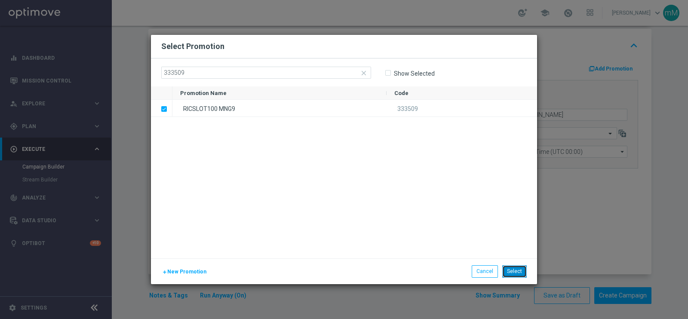
click at [514, 255] on button "Select" at bounding box center [514, 271] width 25 height 12
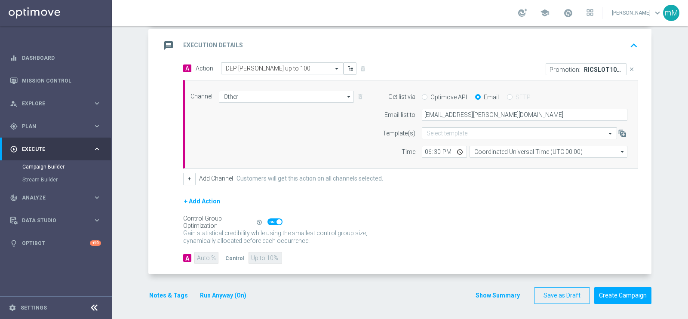
click at [481, 255] on button "Show Summary" at bounding box center [497, 296] width 45 height 10
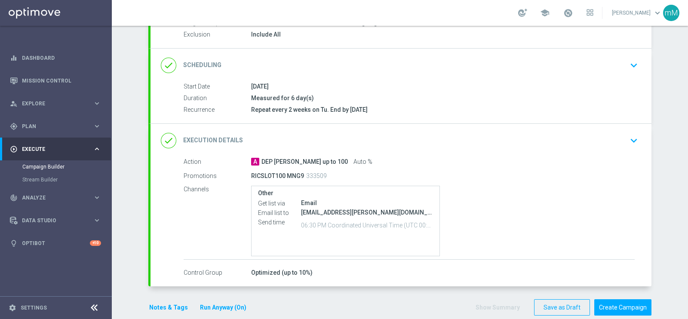
scroll to position [104, 0]
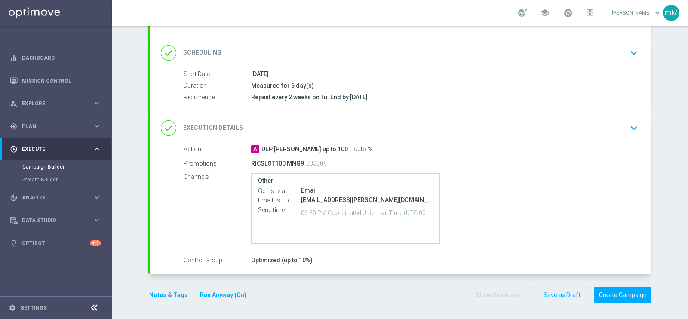
click at [370, 190] on div "Email" at bounding box center [367, 190] width 132 height 9
click at [374, 130] on div "done Execution Details keyboard_arrow_down" at bounding box center [401, 128] width 480 height 16
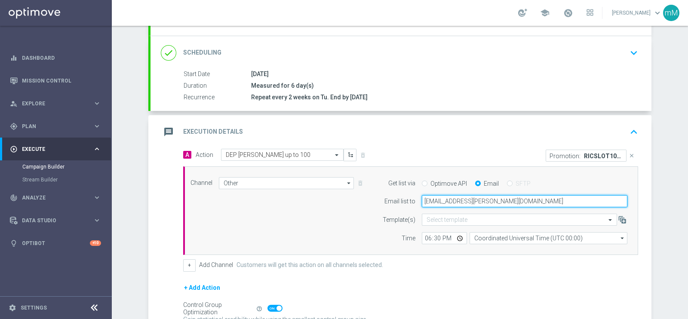
click at [527, 198] on input "marco.maccarrone@sisal.it" at bounding box center [525, 201] width 206 height 12
type input "marco.maccarrone@sisal.it,cecilia.mascelli@sisal.it"
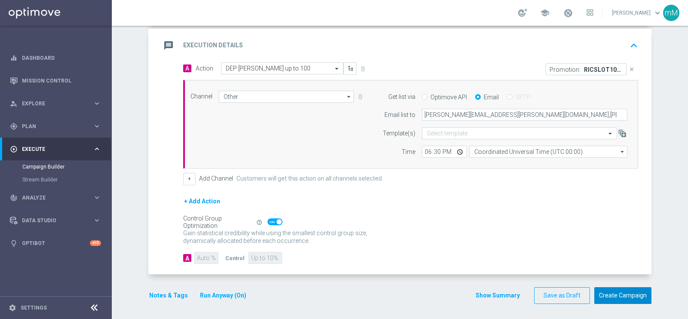
click at [550, 255] on button "Create Campaign" at bounding box center [622, 295] width 57 height 17
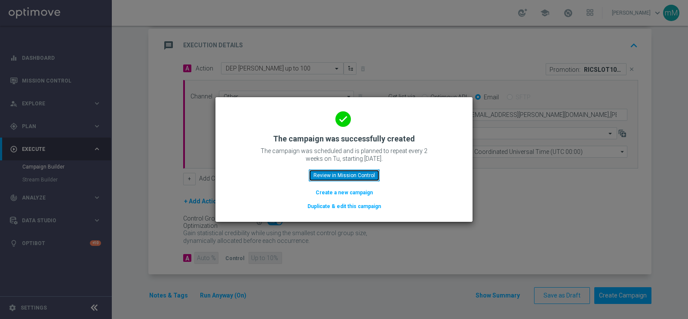
click at [345, 173] on button "Review in Mission Control" at bounding box center [344, 175] width 71 height 12
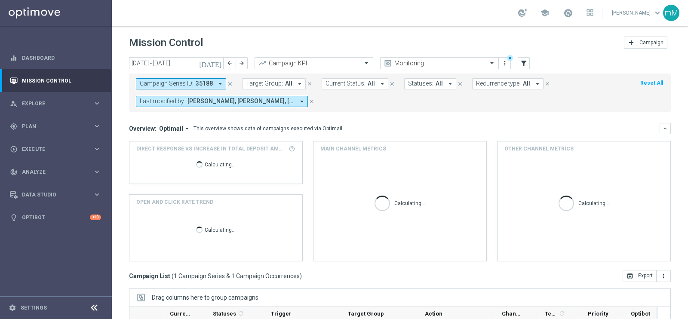
scroll to position [128, 0]
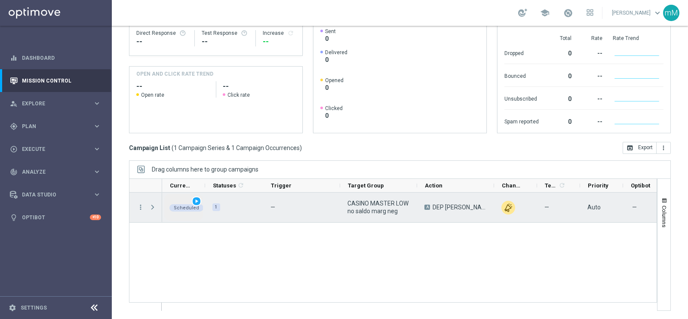
click at [196, 198] on span "play_arrow" at bounding box center [196, 201] width 6 height 6
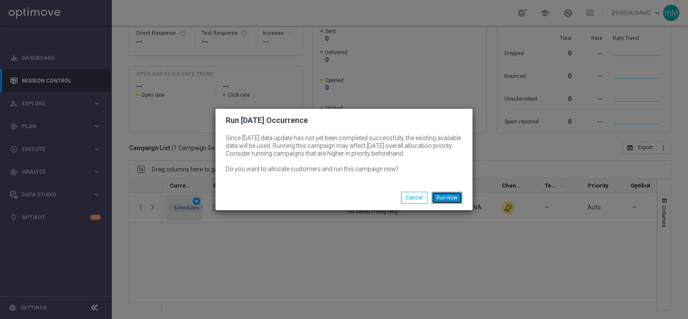
click at [456, 197] on button "Run Now" at bounding box center [447, 198] width 31 height 12
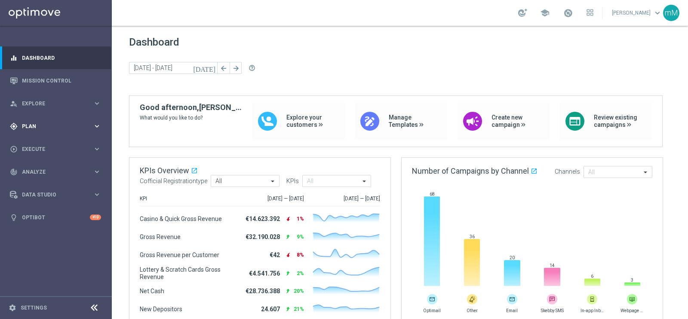
click at [37, 128] on span "Plan" at bounding box center [57, 126] width 71 height 5
click at [41, 141] on link "Target Groups" at bounding box center [55, 144] width 67 height 7
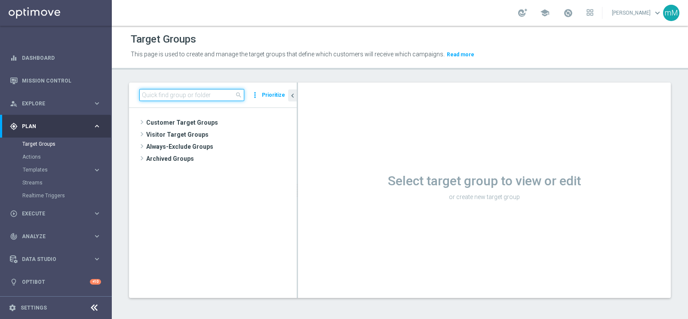
click at [168, 94] on input at bounding box center [191, 95] width 105 height 12
paste input "CASINO MASTER LOW MODA <40"
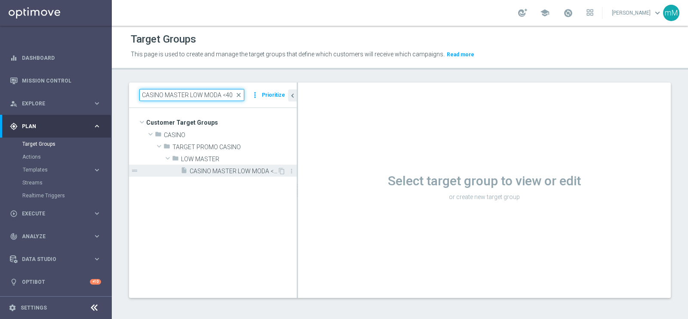
type input "CASINO MASTER LOW MODA <40"
click at [220, 166] on div "insert_drive_file CASINO MASTER LOW MODA <40" at bounding box center [229, 171] width 97 height 12
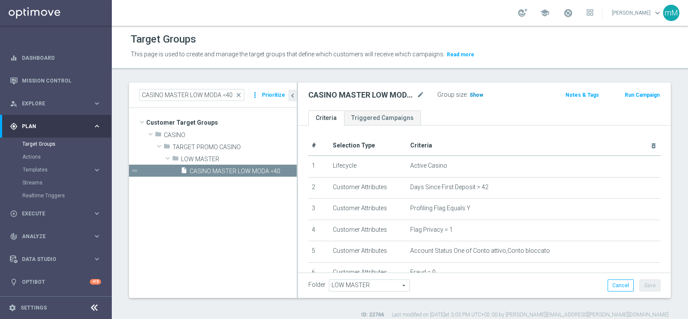
click at [476, 98] on span "Show" at bounding box center [476, 95] width 14 height 6
click at [624, 92] on button "Run Campaign" at bounding box center [642, 94] width 37 height 9
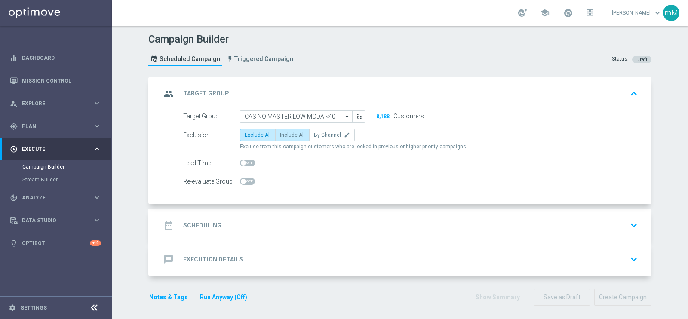
click at [293, 130] on label "Include All" at bounding box center [292, 135] width 34 height 12
click at [285, 134] on input "Include All" at bounding box center [283, 137] width 6 height 6
radio input "true"
click at [260, 212] on div "date_range Scheduling keyboard_arrow_down" at bounding box center [400, 226] width 501 height 34
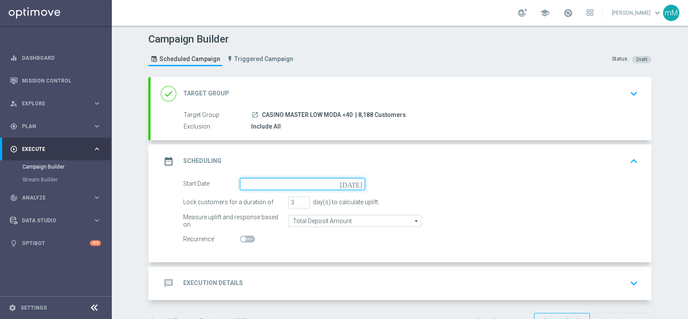
click at [285, 181] on input at bounding box center [302, 184] width 125 height 12
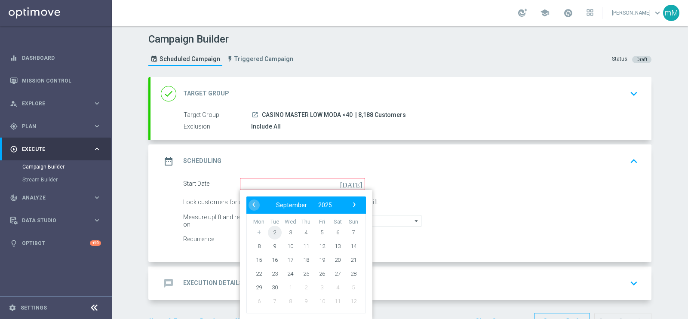
click at [270, 229] on span "2" at bounding box center [275, 232] width 14 height 14
type input "02 Sep 2025"
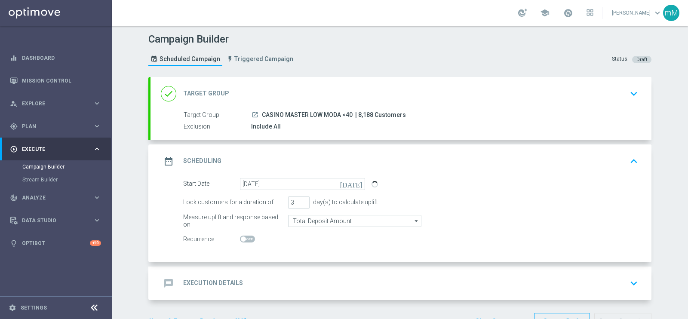
scroll to position [27, 0]
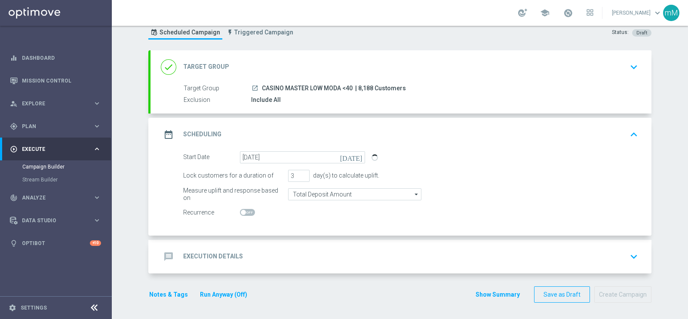
click at [284, 245] on div "message Execution Details keyboard_arrow_down" at bounding box center [400, 257] width 501 height 34
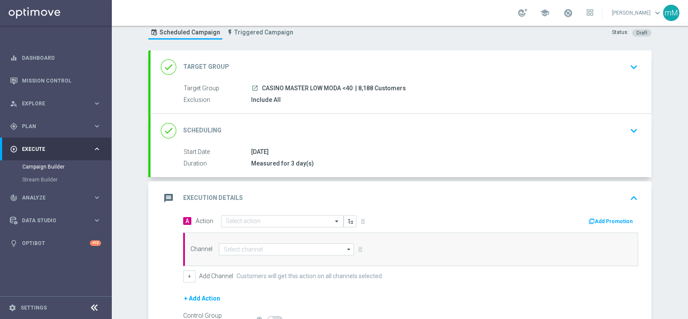
scroll to position [124, 0]
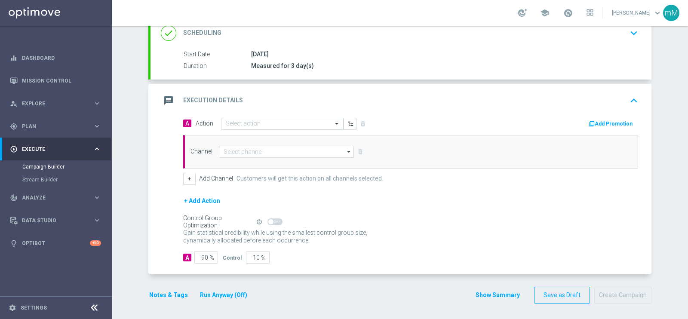
click at [256, 124] on input "text" at bounding box center [274, 123] width 96 height 7
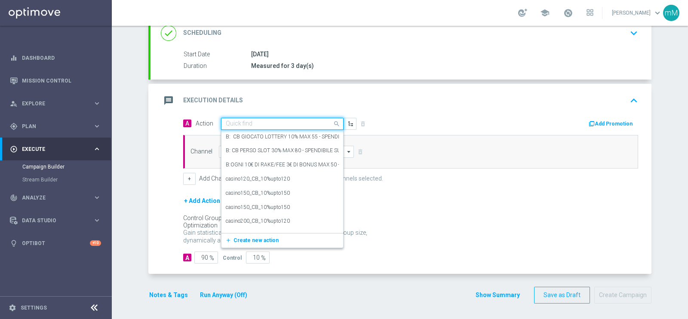
paste input "dep 20€ per 20% fino a 120€"
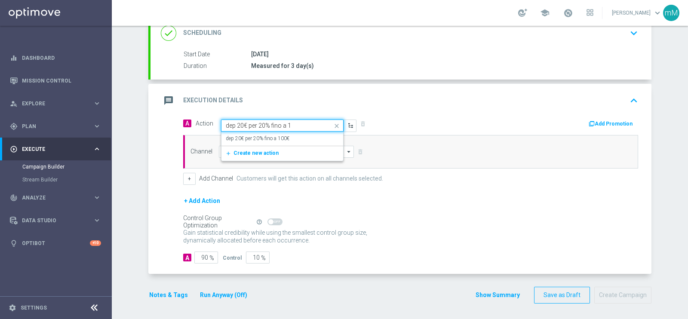
type input "dep 20€ per 20% fino a"
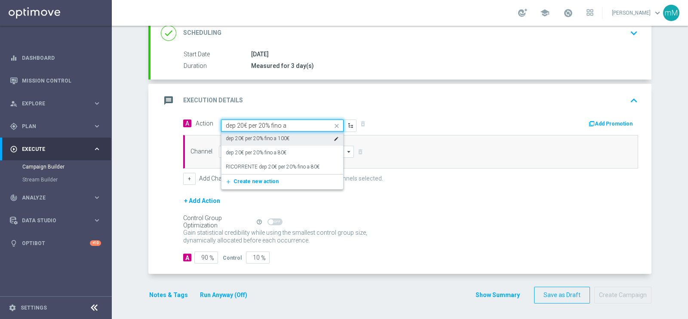
click at [304, 139] on div "dep 20€ per 20% fino a 100€ edit" at bounding box center [282, 139] width 113 height 14
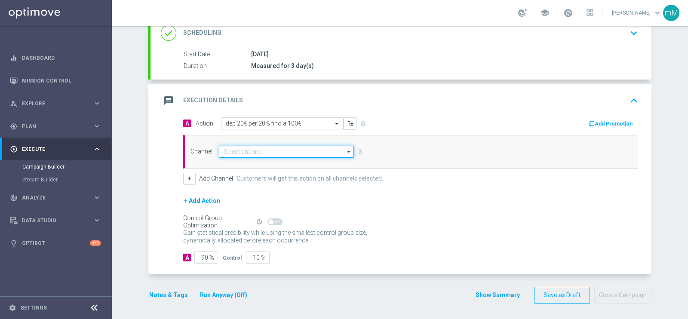
click at [279, 149] on input at bounding box center [286, 152] width 135 height 12
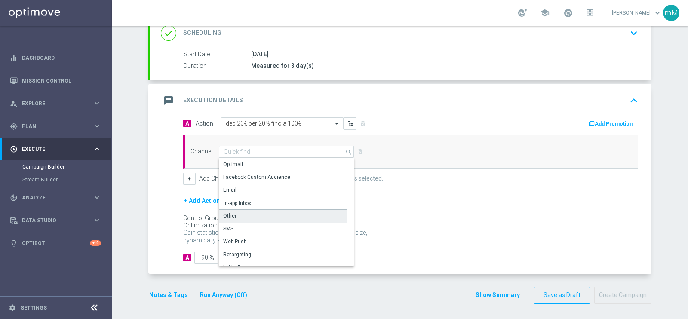
drag, startPoint x: 262, startPoint y: 207, endPoint x: 258, endPoint y: 216, distance: 10.0
click at [258, 216] on div "Optimail Facebook Custom Audience Email In-app Inbox Other SMS Web Push" at bounding box center [283, 286] width 128 height 256
click at [258, 216] on div "Other" at bounding box center [283, 216] width 128 height 12
type input "Other"
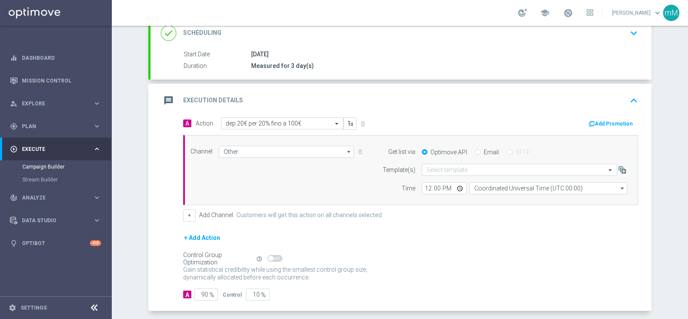
click at [491, 151] on label "Email" at bounding box center [491, 152] width 15 height 8
click at [481, 151] on input "Email" at bounding box center [478, 153] width 6 height 6
radio input "true"
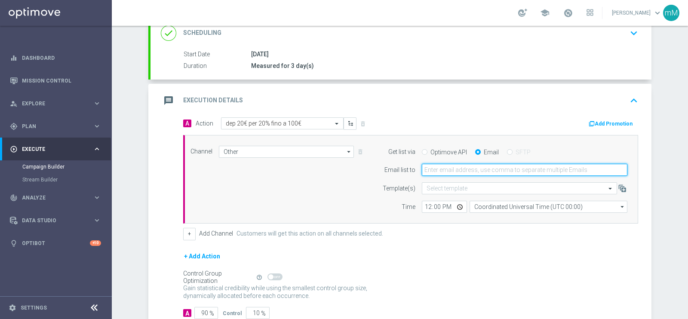
click at [462, 172] on input "email" at bounding box center [525, 170] width 206 height 12
type input "marco.maccarrone@sisal.it"
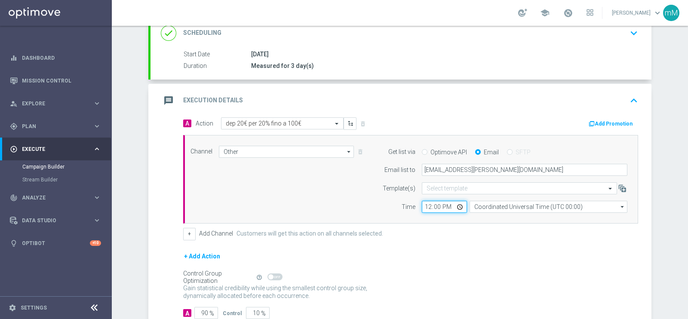
click at [422, 206] on input "12:00" at bounding box center [444, 207] width 45 height 12
type input "18:30"
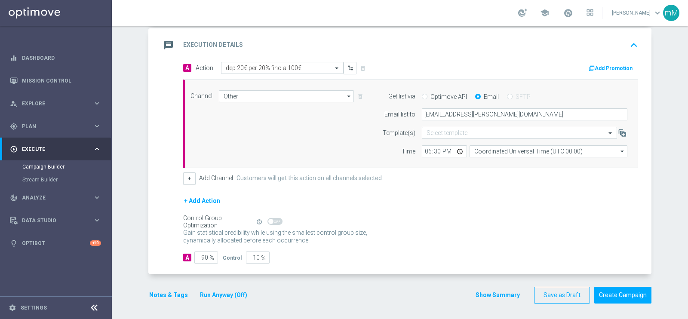
click at [221, 290] on button "Run Anyway (Off)" at bounding box center [223, 295] width 49 height 11
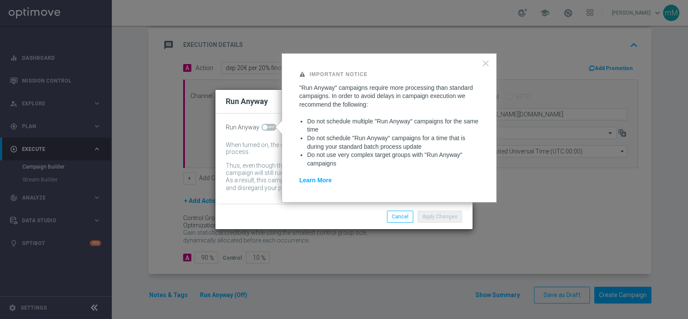
click at [269, 127] on span at bounding box center [268, 127] width 15 height 7
click at [269, 127] on input "checkbox" at bounding box center [268, 127] width 15 height 7
checkbox input "true"
click at [430, 213] on button "Apply Changes" at bounding box center [439, 217] width 45 height 12
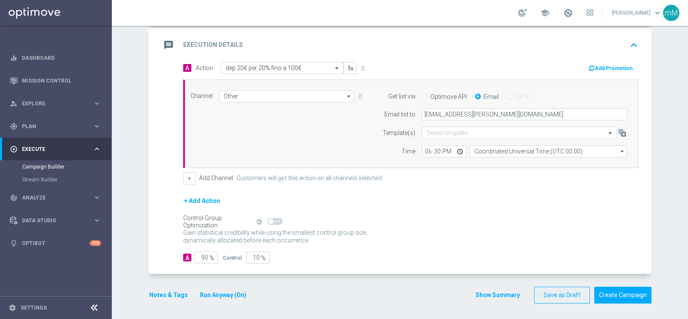
click at [168, 290] on button "Notes & Tags" at bounding box center [168, 295] width 40 height 11
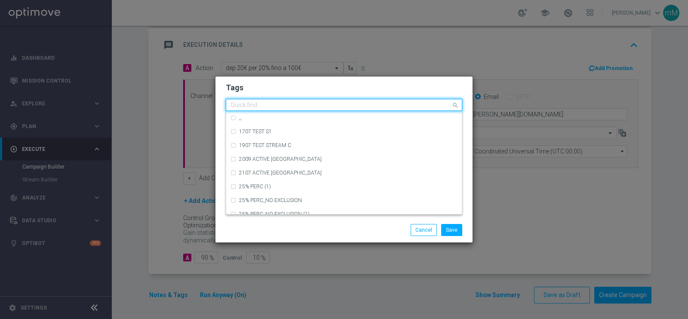
click at [313, 104] on input "text" at bounding box center [340, 105] width 221 height 7
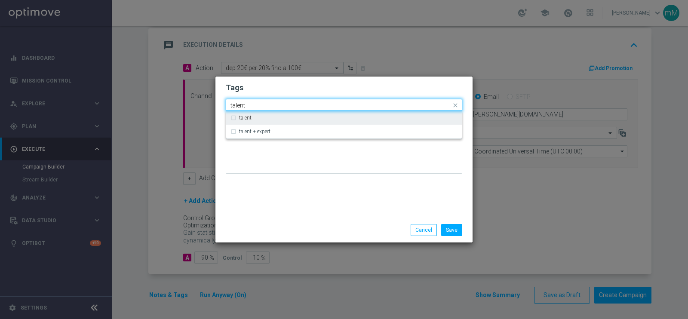
click at [302, 117] on div "talent" at bounding box center [348, 117] width 218 height 5
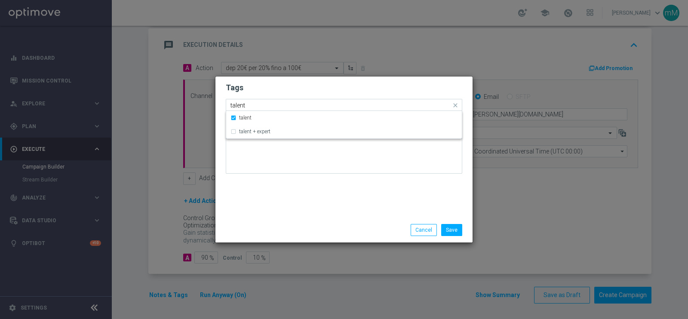
click at [291, 105] on input "talent" at bounding box center [340, 105] width 221 height 7
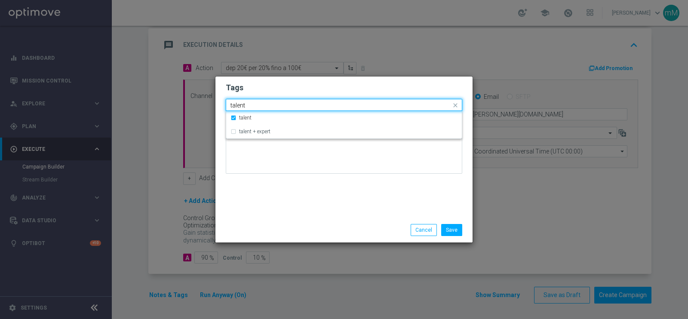
click at [291, 105] on input "talent" at bounding box center [340, 105] width 221 height 7
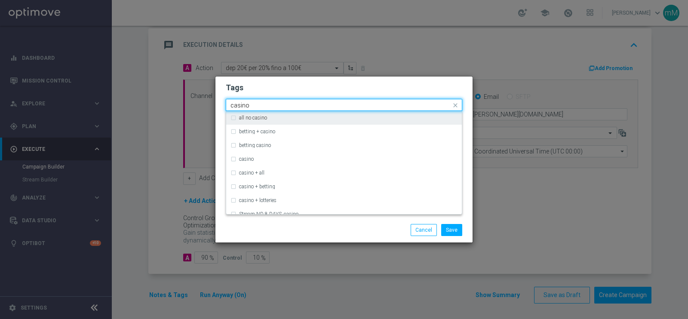
click at [289, 106] on input "casino" at bounding box center [340, 105] width 221 height 7
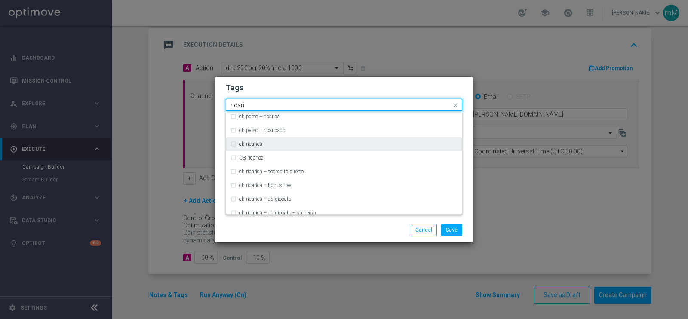
scroll to position [112, 0]
click at [277, 143] on div "cb ricarica" at bounding box center [348, 143] width 218 height 5
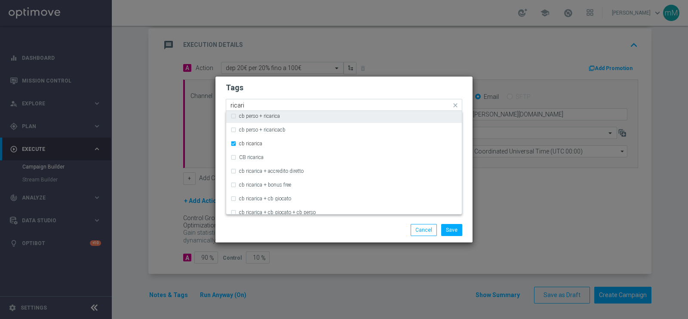
click at [283, 105] on input "ricari" at bounding box center [340, 105] width 221 height 7
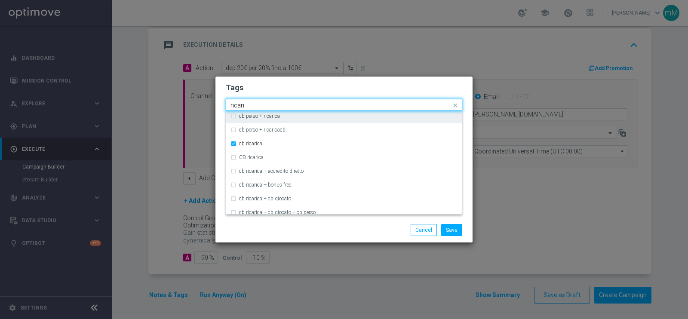
click at [283, 105] on input "ricari" at bounding box center [340, 105] width 221 height 7
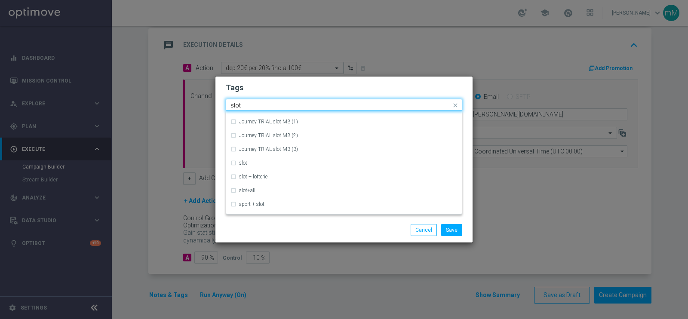
scroll to position [34, 0]
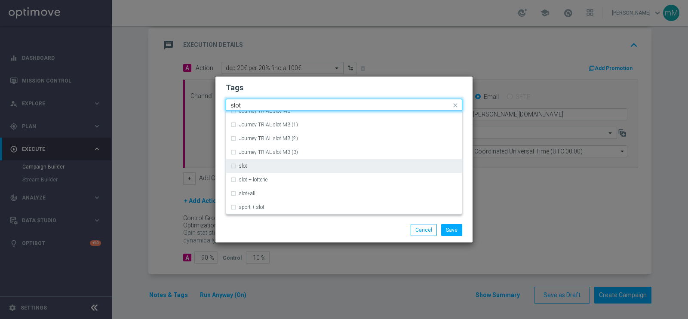
click at [254, 165] on div "slot" at bounding box center [348, 165] width 218 height 5
type input "slot"
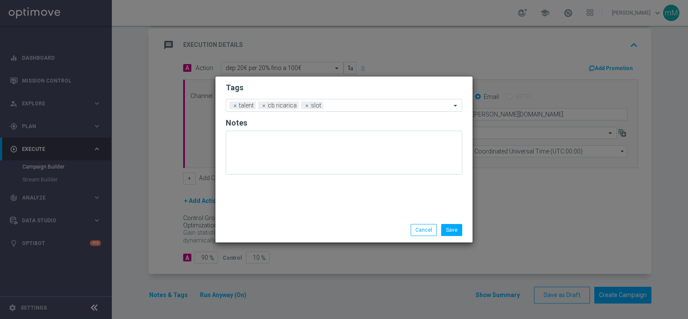
click at [262, 223] on div "Save Cancel" at bounding box center [343, 230] width 257 height 25
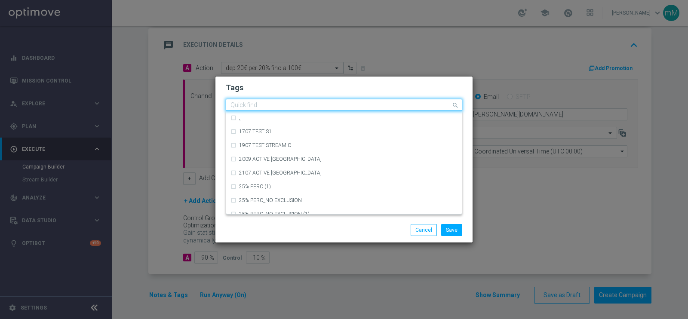
click at [334, 106] on input "text" at bounding box center [340, 105] width 221 height 7
click at [305, 227] on div "Save Cancel" at bounding box center [385, 230] width 166 height 12
click at [354, 101] on div "Quick find × talent × cb ricarica × slot" at bounding box center [338, 105] width 225 height 11
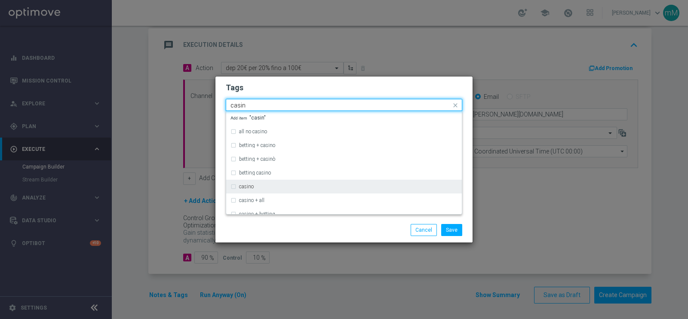
click at [256, 188] on div "casino" at bounding box center [348, 186] width 218 height 5
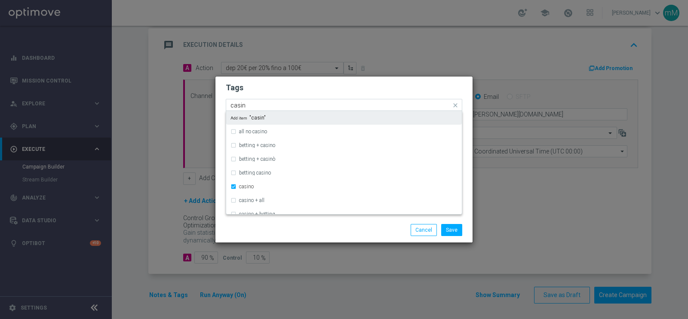
click at [330, 102] on input "casin" at bounding box center [340, 105] width 221 height 7
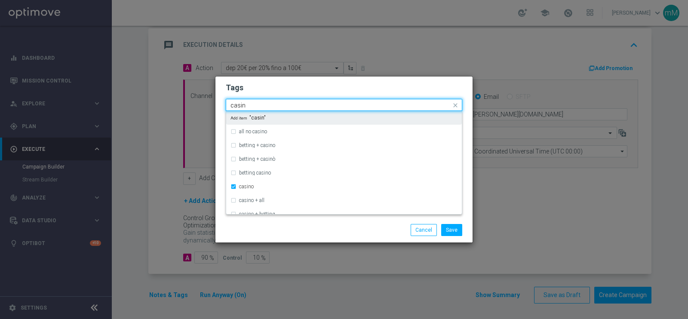
click at [330, 102] on input "casin" at bounding box center [340, 105] width 221 height 7
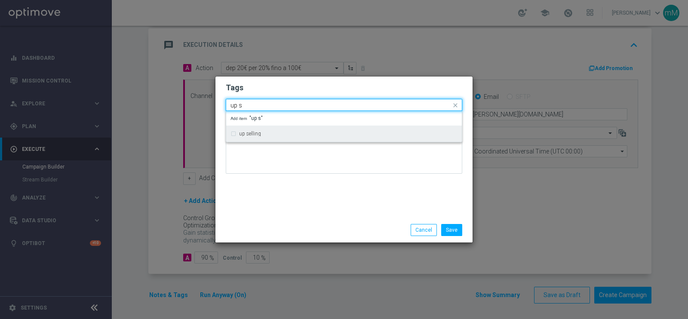
click at [307, 136] on div "up selling" at bounding box center [348, 133] width 218 height 5
type input "up s"
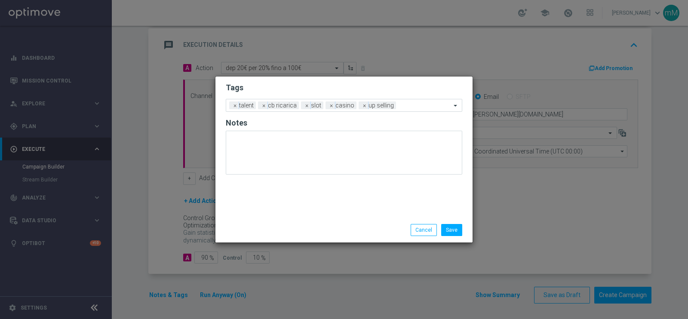
click at [325, 208] on div "Tags Add a new tag × talent × cb ricarica × slot × casino × up selling Notes" at bounding box center [343, 147] width 257 height 141
click at [455, 230] on button "Save" at bounding box center [451, 230] width 21 height 12
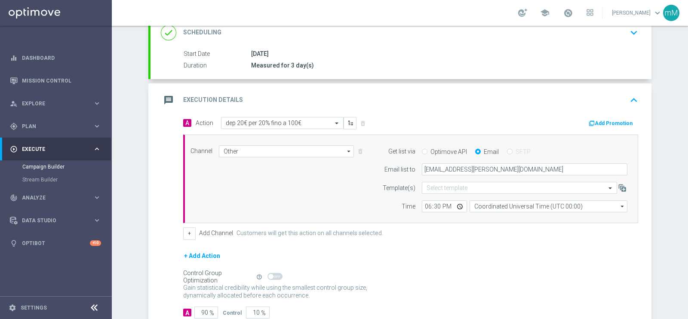
scroll to position [120, 0]
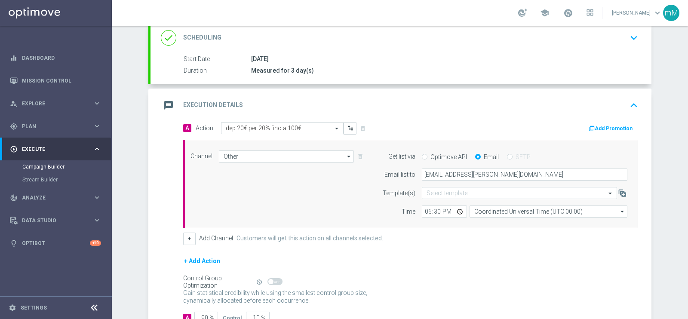
click at [604, 128] on button "Add Promotion" at bounding box center [612, 128] width 48 height 9
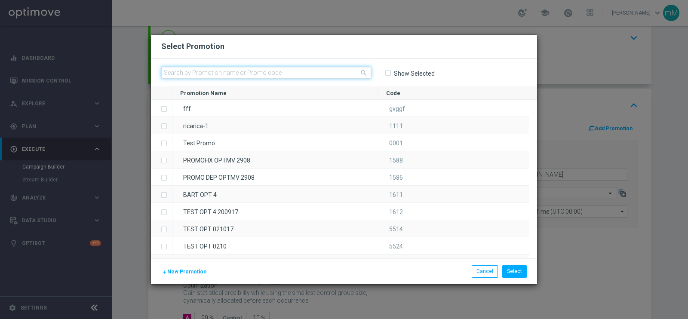
click at [270, 74] on input "text" at bounding box center [266, 73] width 210 height 12
paste input "333916"
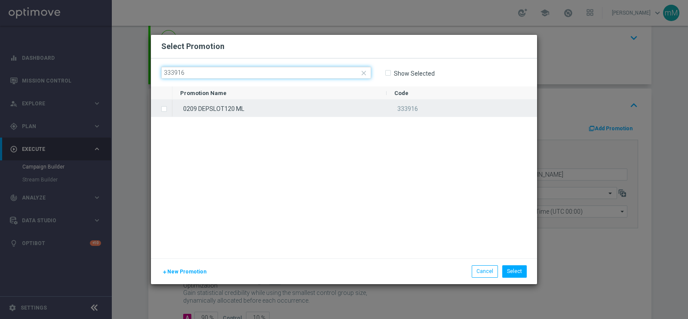
type input "333916"
click at [238, 107] on div "0209 DEPSLOT120 ML" at bounding box center [279, 108] width 214 height 17
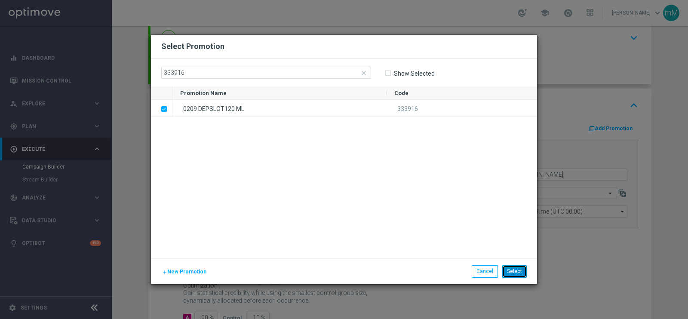
click at [507, 268] on button "Select" at bounding box center [514, 271] width 25 height 12
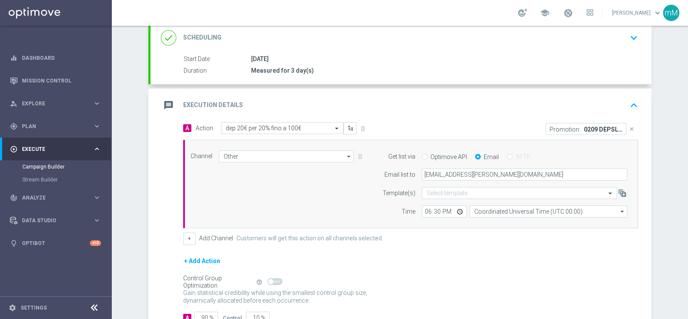
scroll to position [180, 0]
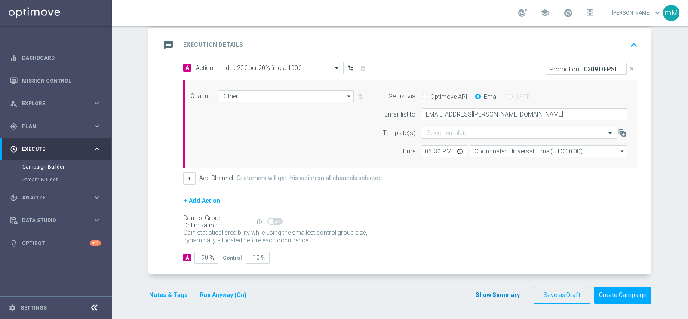
drag, startPoint x: 491, startPoint y: 299, endPoint x: 496, endPoint y: 295, distance: 6.4
click at [496, 295] on div "Show Summary Save as Draft Create Campaign" at bounding box center [563, 295] width 176 height 17
click at [496, 295] on button "Show Summary" at bounding box center [497, 295] width 45 height 10
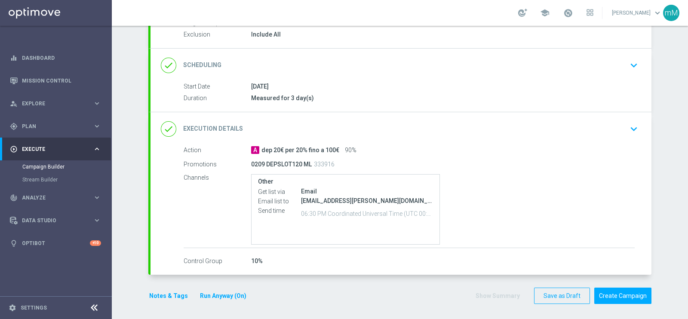
scroll to position [93, 0]
click at [624, 290] on button "Create Campaign" at bounding box center [622, 295] width 57 height 17
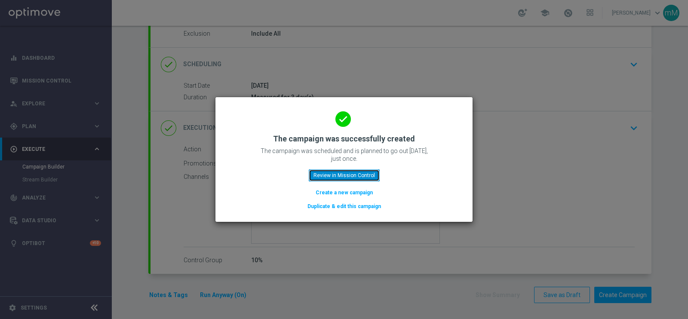
click at [372, 177] on button "Review in Mission Control" at bounding box center [344, 175] width 71 height 12
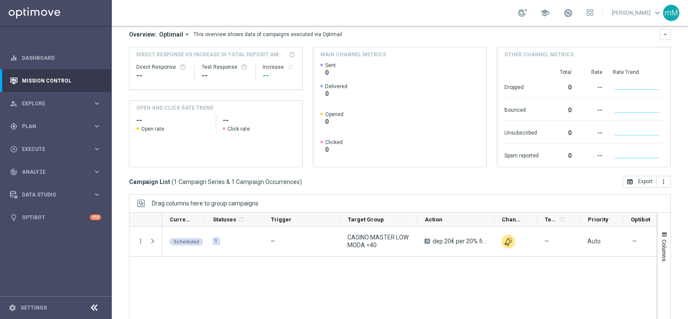
scroll to position [109, 0]
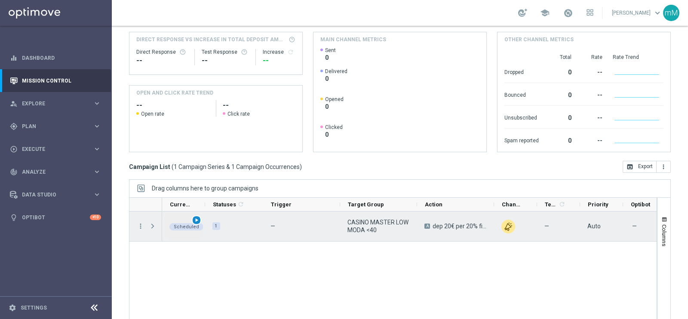
click at [196, 218] on span "play_arrow" at bounding box center [196, 220] width 6 height 6
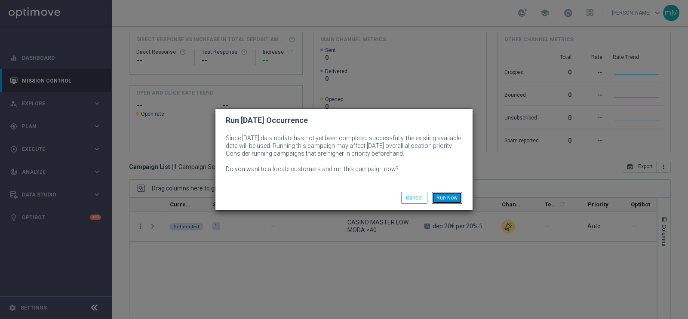
click at [448, 195] on button "Run Now" at bounding box center [447, 198] width 31 height 12
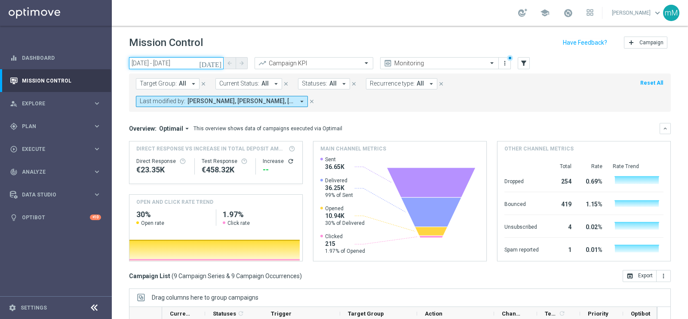
click at [192, 62] on input "[DATE] - [DATE]" at bounding box center [176, 63] width 95 height 12
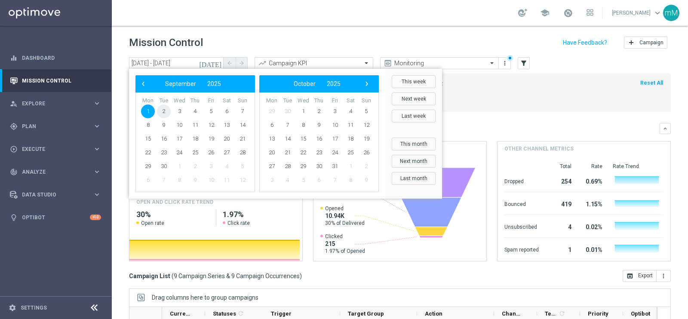
click at [163, 108] on span "2" at bounding box center [164, 111] width 14 height 14
type input "[DATE] - [DATE]"
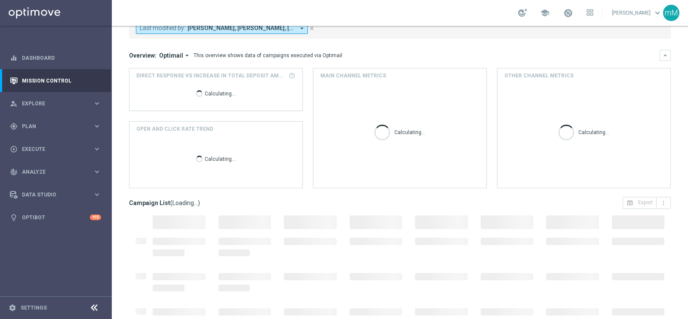
scroll to position [128, 0]
